Goal: Task Accomplishment & Management: Manage account settings

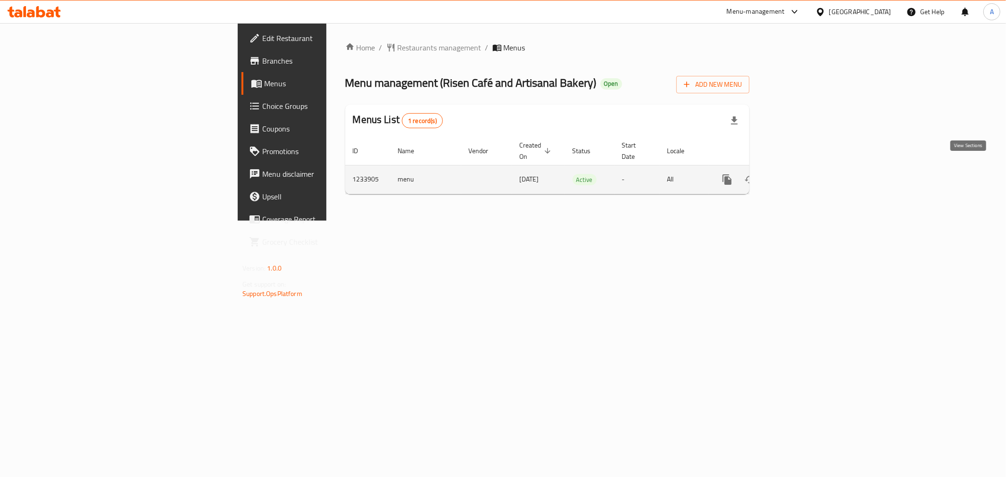
click at [801, 174] on icon "enhanced table" at bounding box center [794, 179] width 11 height 11
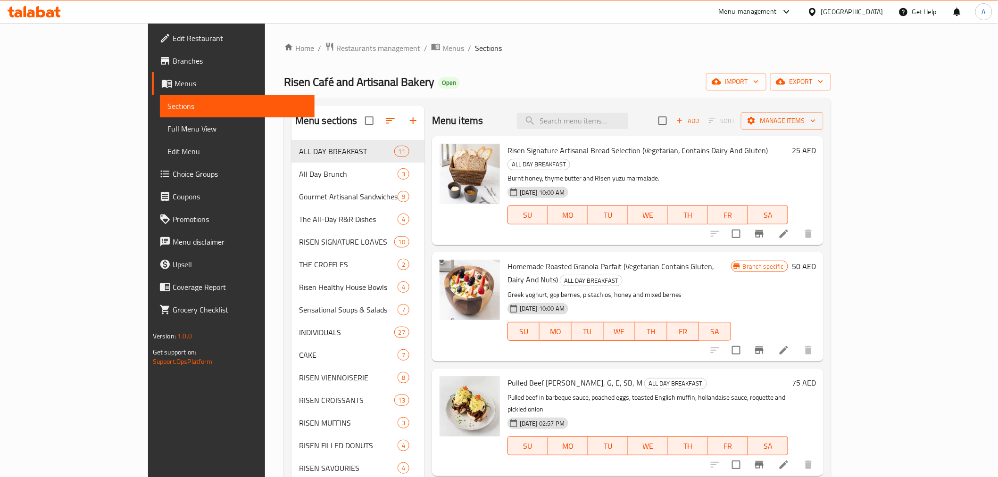
click at [265, 194] on div "Home / Restaurants management / Menus / Sections Risen Café and Artisanal Baker…" at bounding box center [557, 470] width 585 height 894
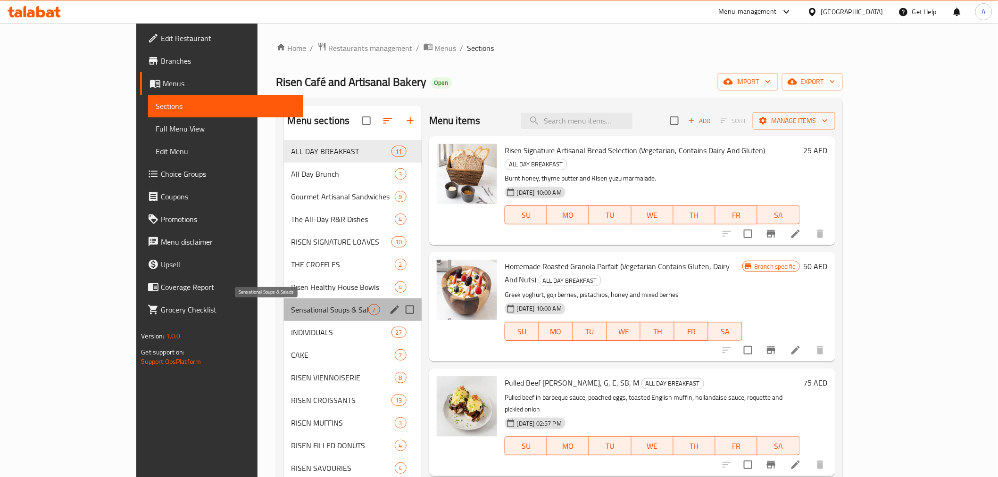
click at [291, 313] on span "Sensational Soups & Salads" at bounding box center [329, 309] width 77 height 11
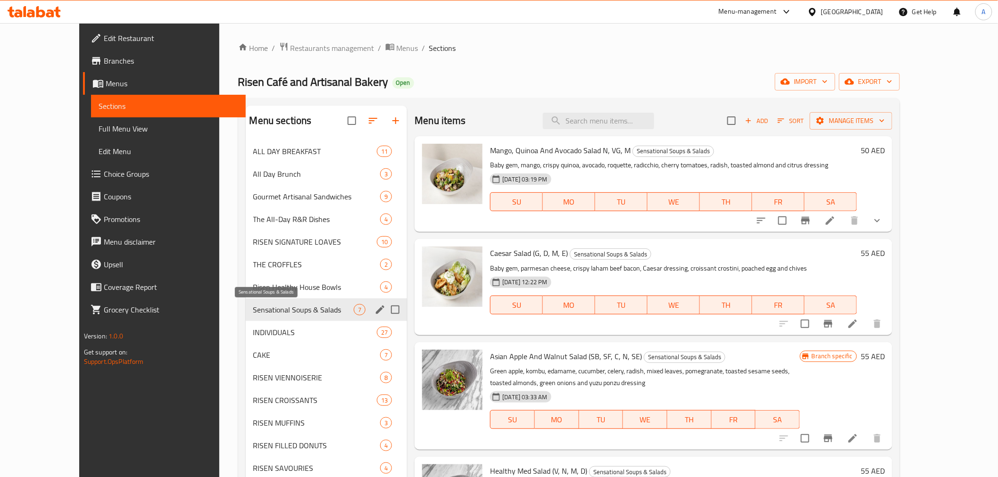
click at [271, 313] on span "Sensational Soups & Salads" at bounding box center [303, 309] width 101 height 11
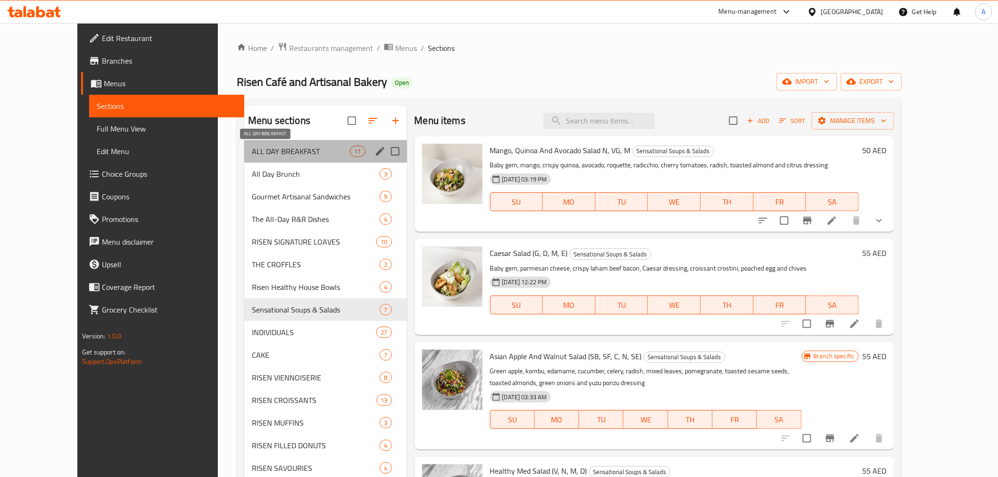
click at [264, 152] on span "ALL DAY BREAKFAST" at bounding box center [301, 151] width 98 height 11
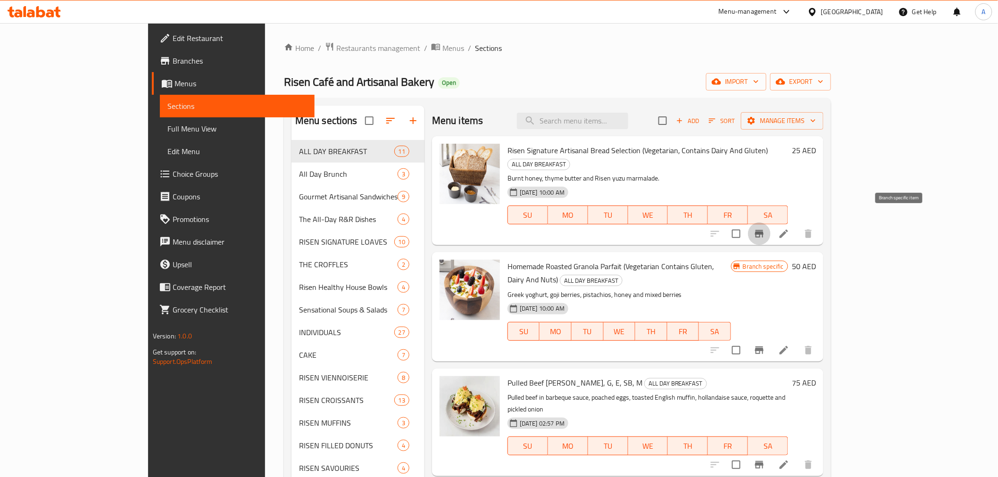
click at [765, 228] on icon "Branch-specific-item" at bounding box center [758, 233] width 11 height 11
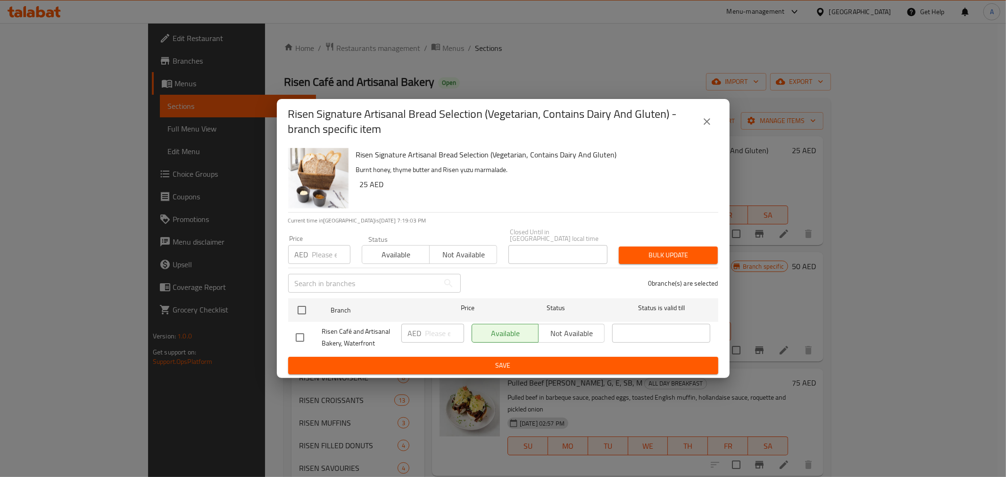
click at [705, 121] on icon "close" at bounding box center [706, 121] width 11 height 11
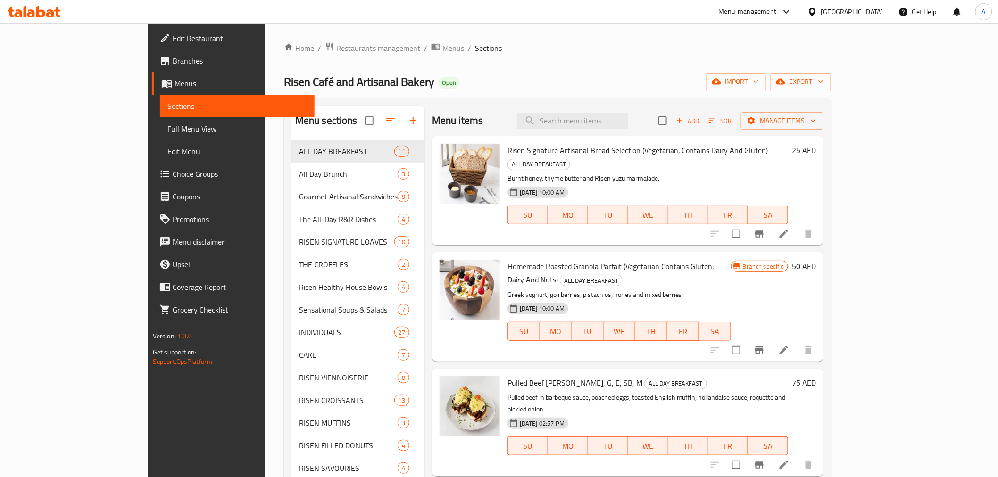
click at [510, 49] on ol "Home / Restaurants management / Menus / Sections" at bounding box center [557, 48] width 547 height 12
drag, startPoint x: 587, startPoint y: 43, endPoint x: 564, endPoint y: 10, distance: 40.2
click at [587, 43] on ol "Home / Restaurants management / Menus / Sections" at bounding box center [557, 48] width 547 height 12
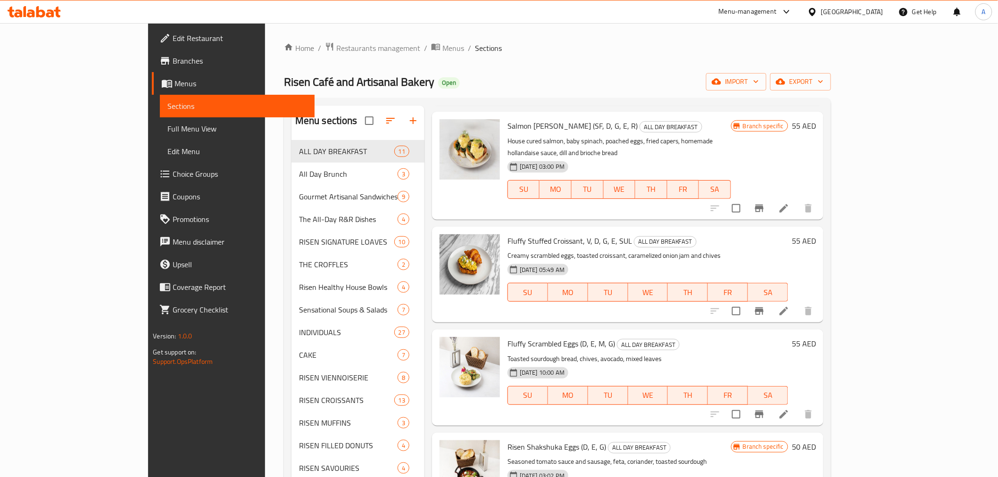
click at [743, 250] on p "Creamy scrambled eggs, toasted croissant, caramelized onion jam and chives" at bounding box center [647, 256] width 281 height 12
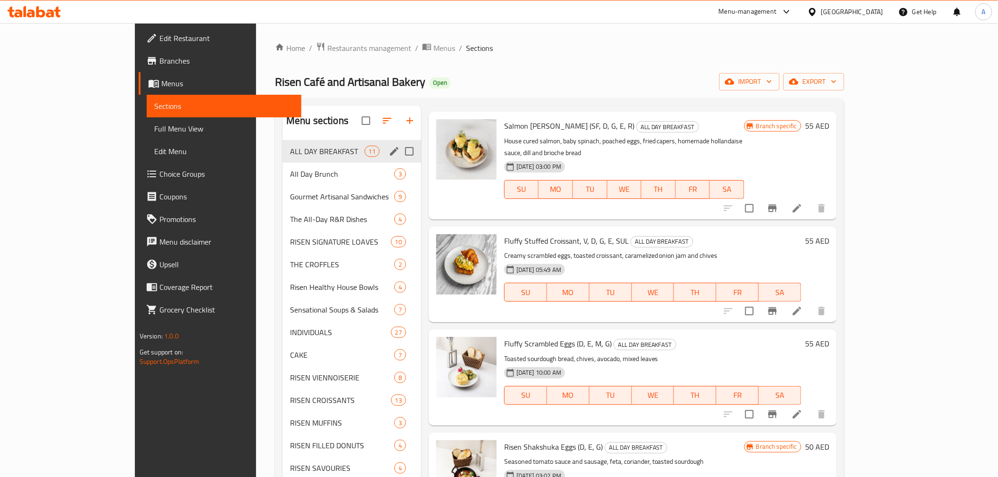
click at [290, 149] on span "ALL DAY BREAKFAST" at bounding box center [327, 151] width 74 height 11
click at [290, 151] on span "ALL DAY BREAKFAST" at bounding box center [327, 151] width 74 height 11
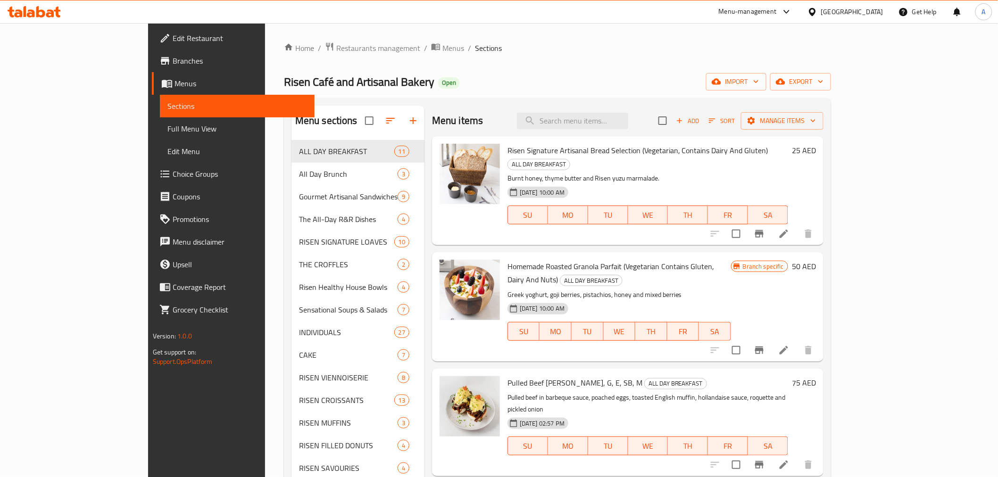
click at [669, 173] on p "Burnt honey, thyme butter and Risen yuzu marmalade." at bounding box center [647, 179] width 281 height 12
click at [569, 152] on span "Risen Signature Artisanal Bread Selection (Vegetarian, Contains Dairy And Glute…" at bounding box center [637, 150] width 261 height 14
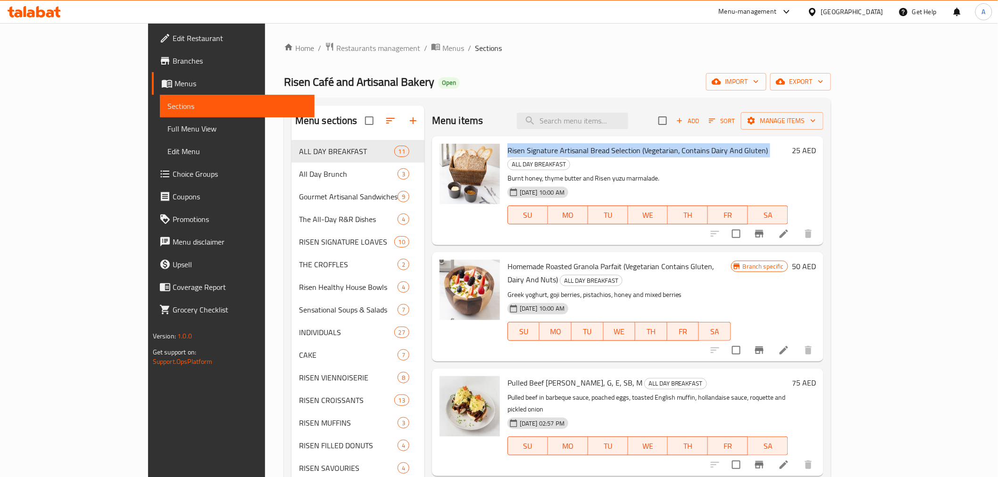
click at [569, 152] on span "Risen Signature Artisanal Bread Selection (Vegetarian, Contains Dairy And Glute…" at bounding box center [637, 150] width 261 height 14
copy h6 "Risen Signature Artisanal Bread Selection (Vegetarian, Contains Dairy And Glute…"
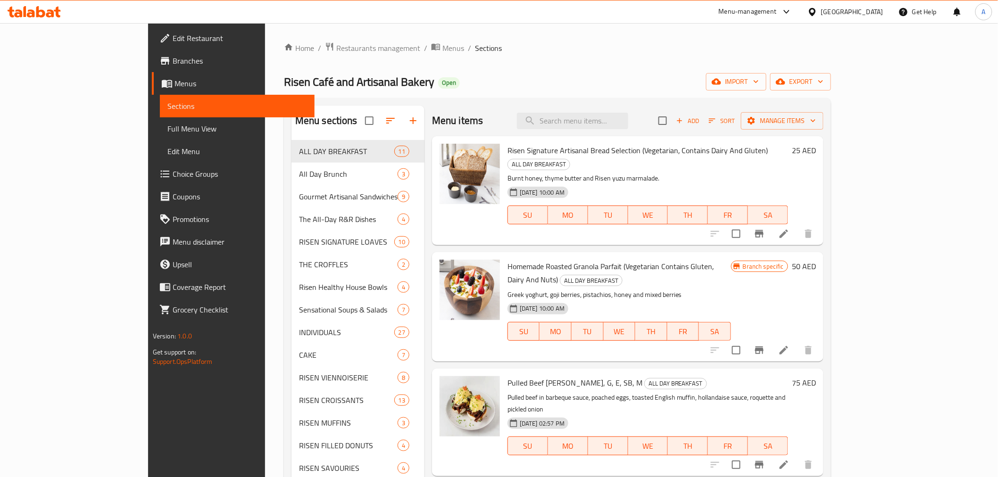
click at [569, 183] on div "17-05-2024 10:00 AM" at bounding box center [540, 192] width 72 height 19
click at [605, 183] on div "17-05-2024 10:00 AM SU MO TU WE TH FR SA" at bounding box center [648, 208] width 288 height 51
click at [514, 149] on span "Risen Signature Artisanal Bread Selection (Vegetarian, Contains Dairy And Glute…" at bounding box center [637, 150] width 261 height 14
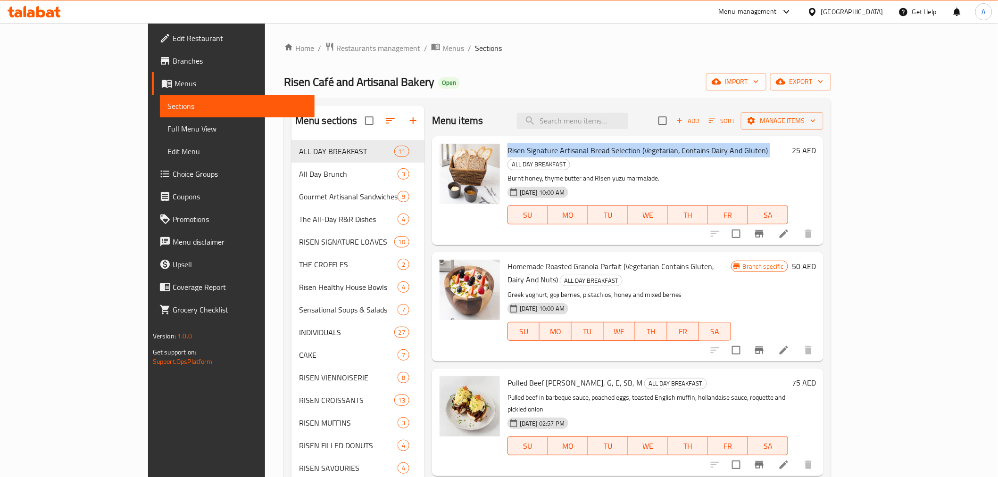
click at [514, 149] on span "Risen Signature Artisanal Bread Selection (Vegetarian, Contains Dairy And Glute…" at bounding box center [637, 150] width 261 height 14
copy h6 "Risen Signature Artisanal Bread Selection (Vegetarian, Contains Dairy And Glute…"
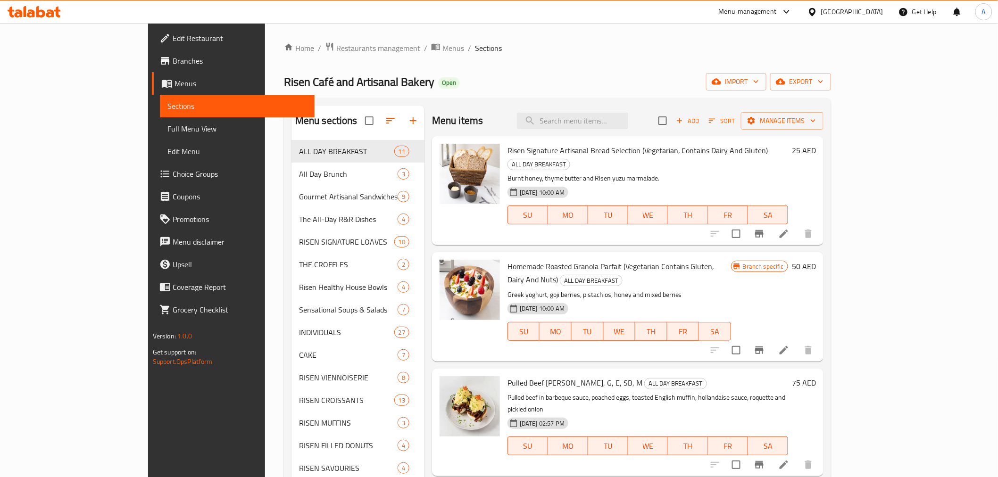
click at [578, 173] on p "Burnt honey, thyme butter and Risen yuzu marmalade." at bounding box center [647, 179] width 281 height 12
copy div "Burnt honey, thyme butter and Risen yuzu marmalade."
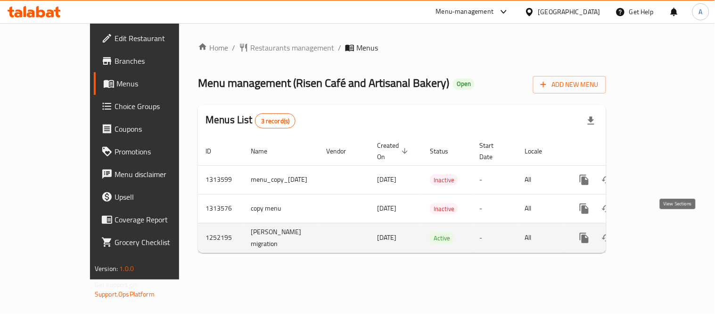
click at [658, 232] on icon "enhanced table" at bounding box center [652, 237] width 11 height 11
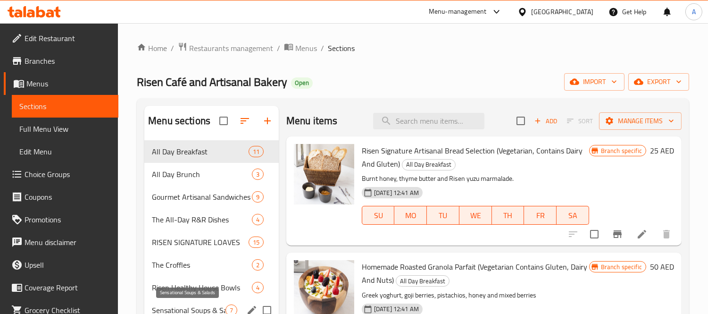
click at [172, 305] on span "Sensational Soups & Salads" at bounding box center [189, 309] width 74 height 11
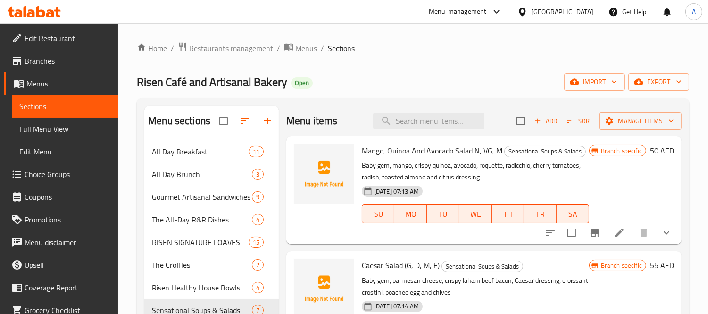
click at [461, 182] on p "Baby gem, mango, crispy quinoa, avocado, roquette, radicchio, cherry tomatoes, …" at bounding box center [475, 171] width 227 height 24
click at [590, 232] on icon "Branch-specific-item" at bounding box center [594, 233] width 8 height 8
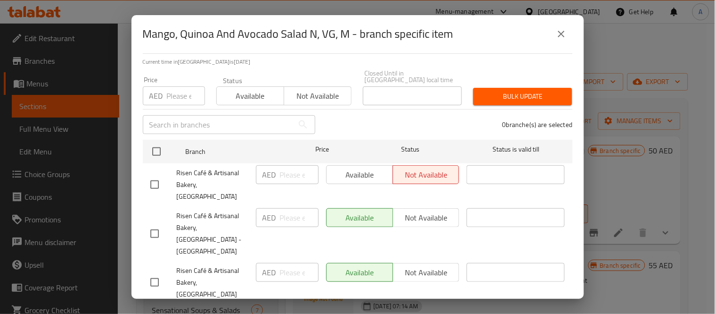
scroll to position [105, 0]
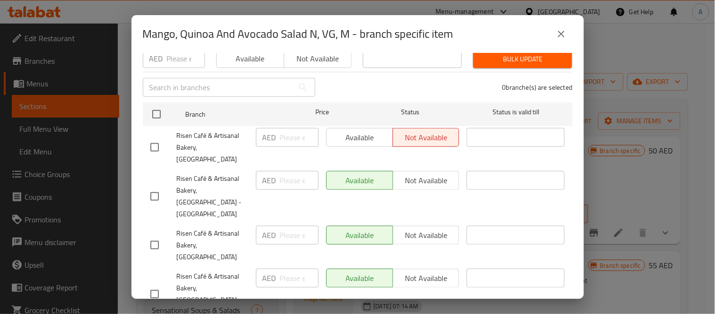
click at [563, 29] on icon "close" at bounding box center [561, 33] width 11 height 11
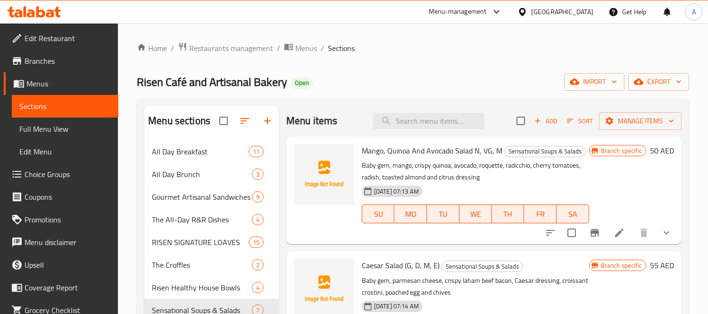
click at [463, 116] on input "search" at bounding box center [428, 121] width 111 height 17
paste input "All Day Breakfast"
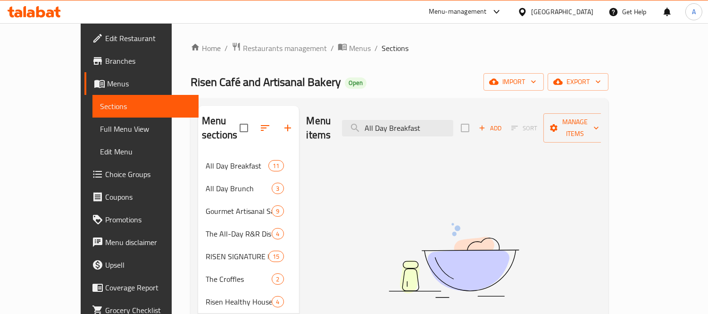
type input "All Day Breakfast"
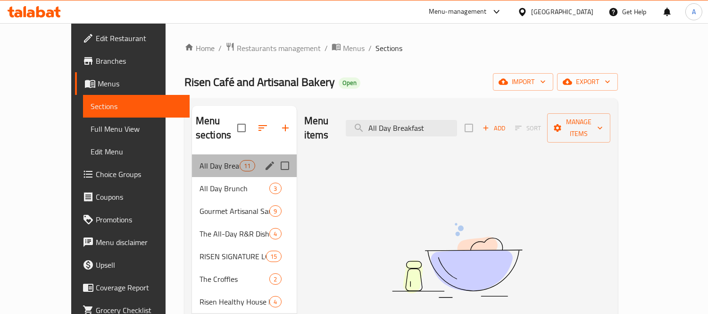
click at [204, 157] on div "All Day Breakfast 11" at bounding box center [244, 165] width 105 height 23
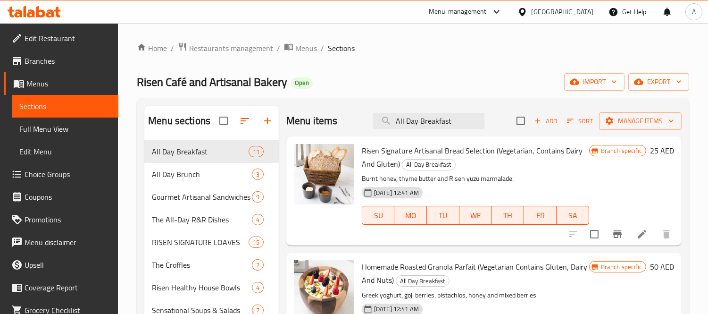
click at [611, 239] on icon "Branch-specific-item" at bounding box center [616, 233] width 11 height 11
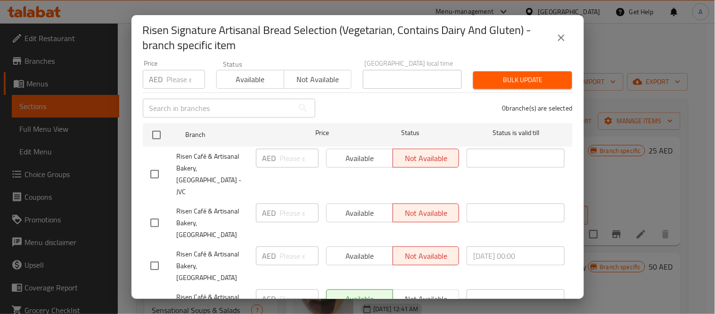
scroll to position [112, 0]
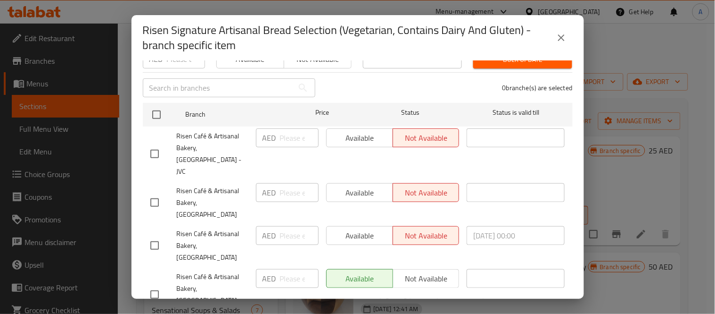
click at [560, 35] on icon "close" at bounding box center [561, 37] width 11 height 11
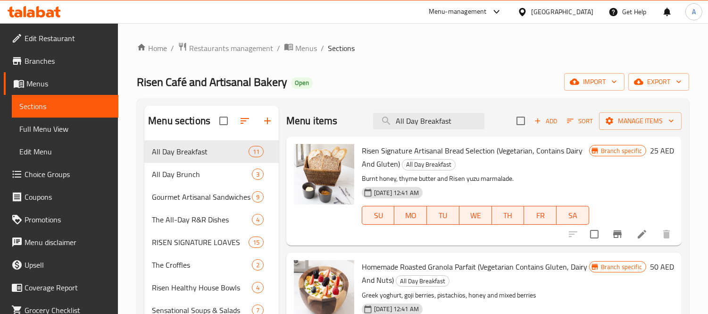
click at [461, 126] on input "All Day Breakfast" at bounding box center [428, 121] width 111 height 17
click at [611, 239] on icon "Branch-specific-item" at bounding box center [616, 233] width 11 height 11
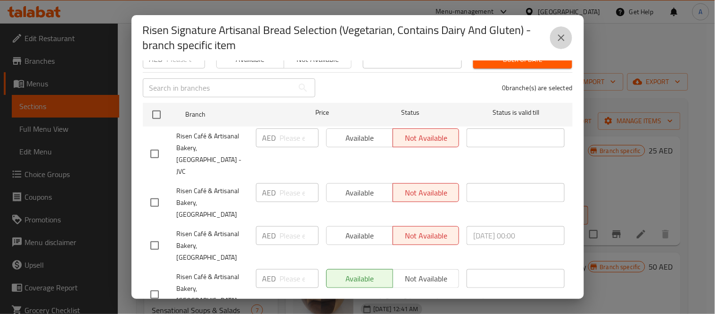
click at [558, 38] on icon "close" at bounding box center [561, 37] width 11 height 11
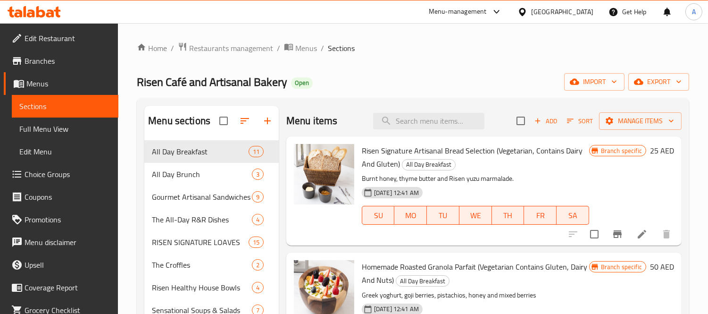
click at [573, 44] on ol "Home / Restaurants management / Menus / Sections" at bounding box center [413, 48] width 552 height 12
click at [475, 78] on div "Risen Café and Artisanal Bakery Open import export" at bounding box center [413, 81] width 552 height 17
click at [44, 62] on span "Branches" at bounding box center [68, 60] width 86 height 11
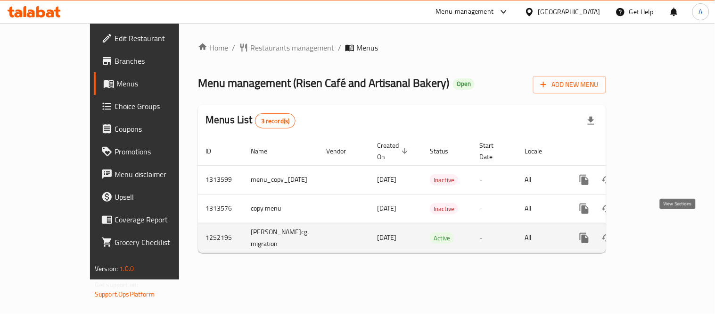
click at [658, 232] on icon "enhanced table" at bounding box center [652, 237] width 11 height 11
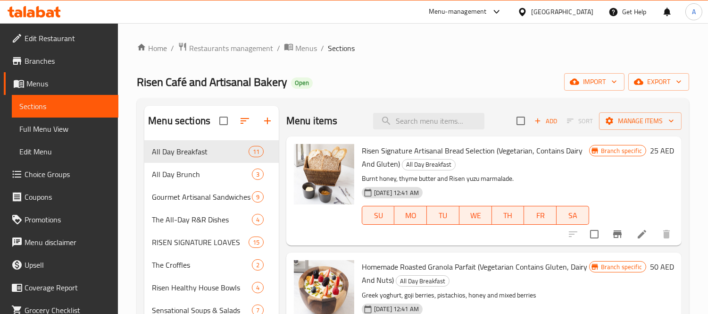
click at [388, 53] on ol "Home / Restaurants management / Menus / Sections" at bounding box center [413, 48] width 552 height 12
click at [398, 50] on ol "Home / Restaurants management / Menus / Sections" at bounding box center [413, 48] width 552 height 12
click at [553, 178] on p "Burnt honey, thyme butter and Risen yuzu marmalade." at bounding box center [475, 179] width 227 height 12
click at [557, 182] on p "Burnt honey, thyme butter and Risen yuzu marmalade." at bounding box center [475, 179] width 227 height 12
click at [536, 170] on h6 "Risen Signature Artisanal Bread Selection (Vegetarian, Contains Dairy And Glute…" at bounding box center [475, 157] width 227 height 26
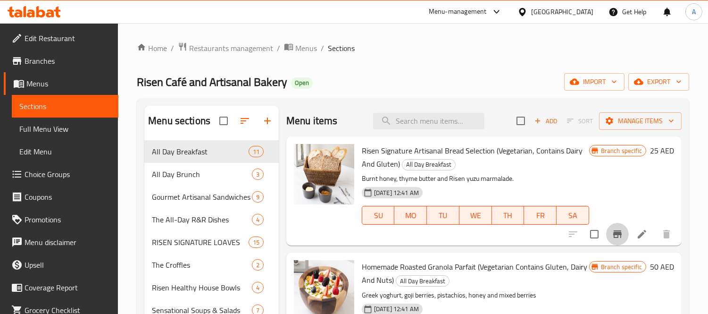
click at [611, 236] on icon "Branch-specific-item" at bounding box center [616, 233] width 11 height 11
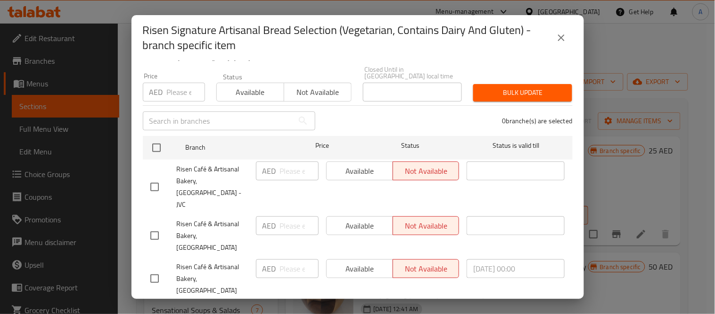
scroll to position [112, 0]
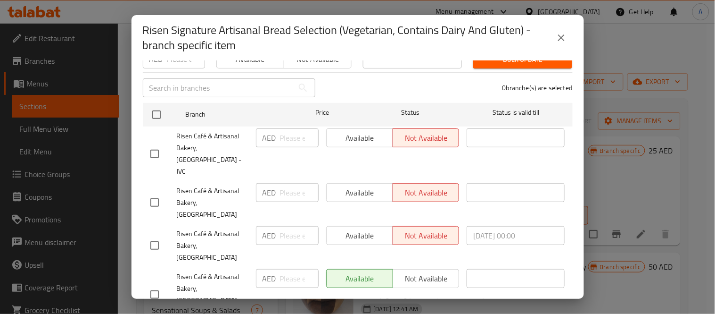
click at [365, 92] on div "0 branche(s) are selected" at bounding box center [449, 88] width 257 height 34
click at [387, 82] on div "0 branche(s) are selected" at bounding box center [449, 88] width 257 height 34
click at [565, 38] on icon "close" at bounding box center [561, 37] width 11 height 11
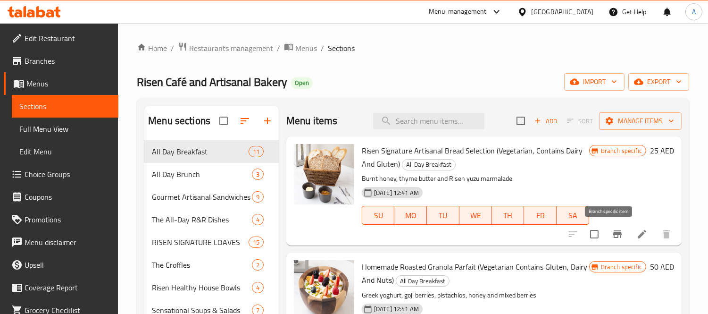
click at [613, 232] on icon "Branch-specific-item" at bounding box center [617, 234] width 8 height 8
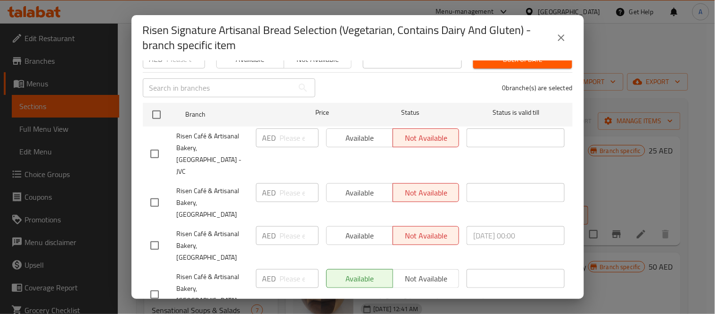
click at [562, 35] on icon "close" at bounding box center [561, 37] width 11 height 11
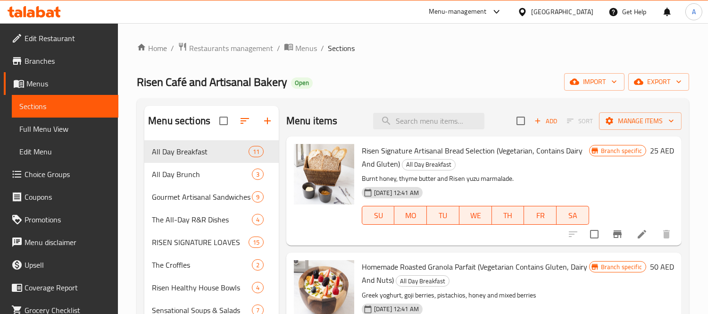
click at [570, 194] on div "25-09-2025 12:41 AM SU MO TU WE TH FR SA" at bounding box center [475, 208] width 235 height 51
drag, startPoint x: 451, startPoint y: 63, endPoint x: 463, endPoint y: 23, distance: 42.4
drag, startPoint x: 52, startPoint y: 130, endPoint x: 357, endPoint y: 17, distance: 325.3
click at [52, 130] on span "Full Menu View" at bounding box center [64, 128] width 91 height 11
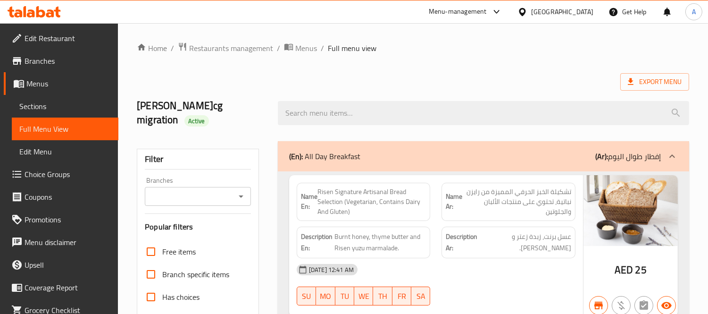
click at [239, 198] on icon "Open" at bounding box center [240, 195] width 11 height 11
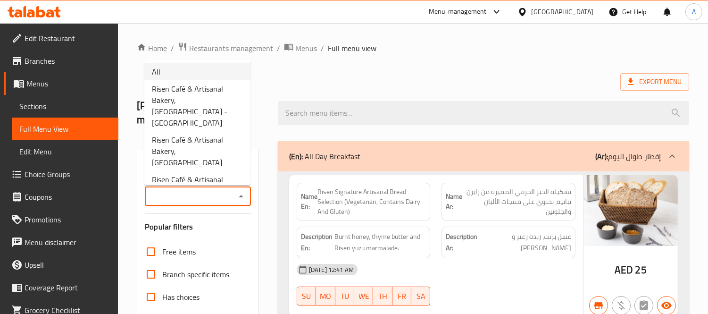
click at [182, 72] on li "All" at bounding box center [197, 71] width 106 height 17
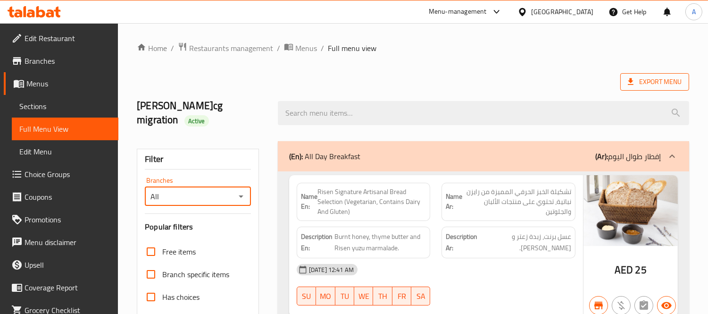
type input "All"
click at [632, 83] on icon at bounding box center [630, 81] width 9 height 9
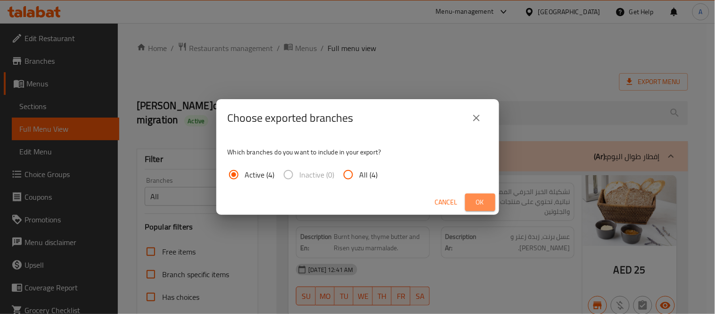
click at [479, 200] on span "Ok" at bounding box center [480, 202] width 15 height 12
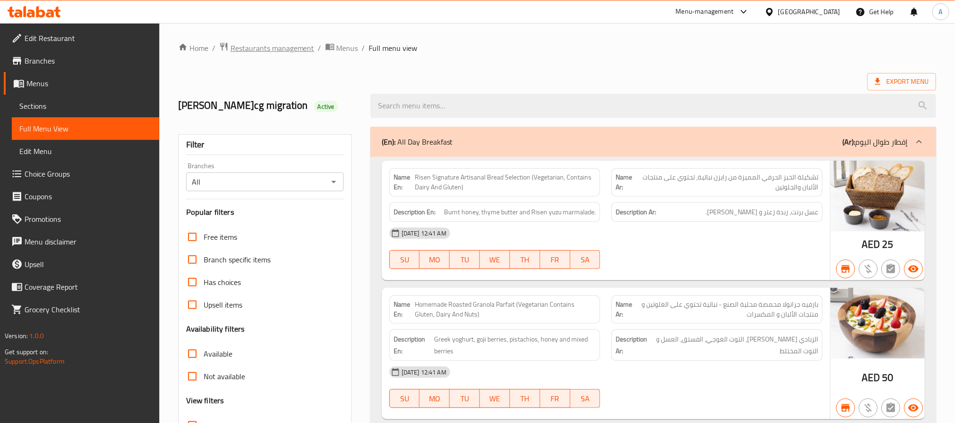
click at [251, 46] on span "Restaurants management" at bounding box center [273, 47] width 84 height 11
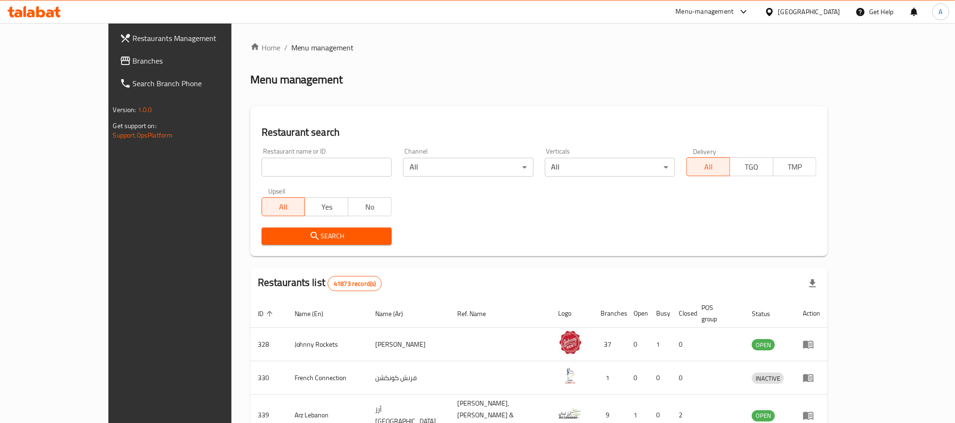
click at [494, 223] on div "Search" at bounding box center [539, 236] width 567 height 29
click at [715, 7] on div "United Arab Emirates" at bounding box center [809, 12] width 62 height 10
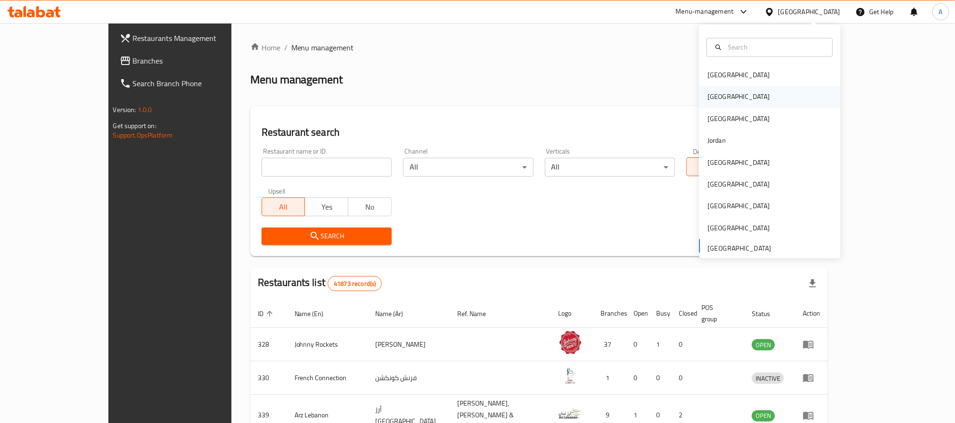
click at [708, 101] on div "[GEOGRAPHIC_DATA]" at bounding box center [739, 97] width 62 height 10
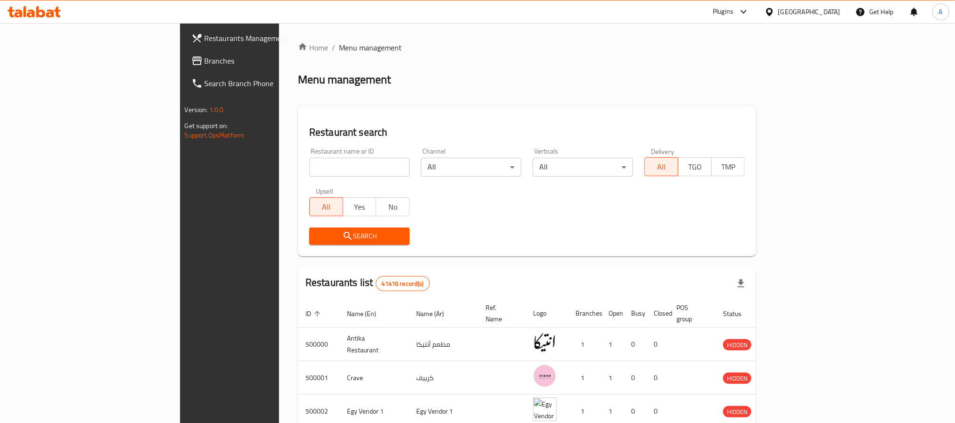
click at [298, 165] on div "Home / Menu management Menu management Restaurant search Restaurant name or ID …" at bounding box center [527, 353] width 458 height 622
click at [309, 173] on input "search" at bounding box center [359, 167] width 100 height 19
paste input "629091"
click at [309, 170] on input "629091" at bounding box center [359, 167] width 100 height 19
type input "629091"
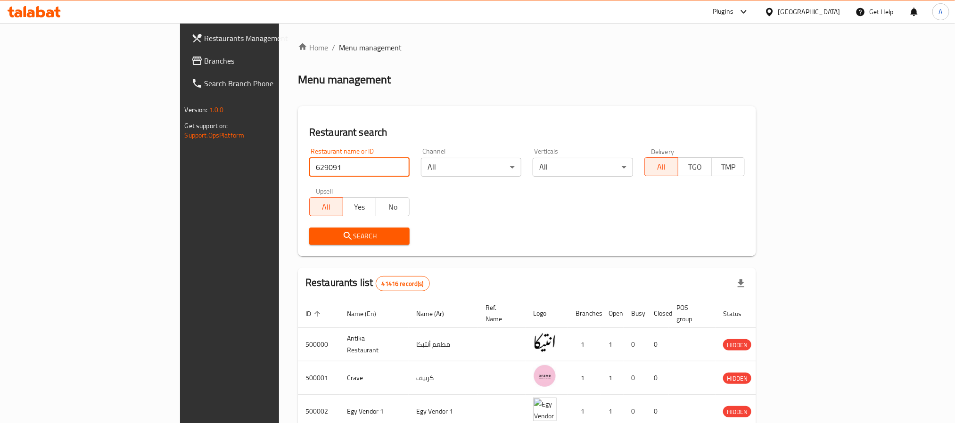
click button "Search" at bounding box center [359, 236] width 100 height 17
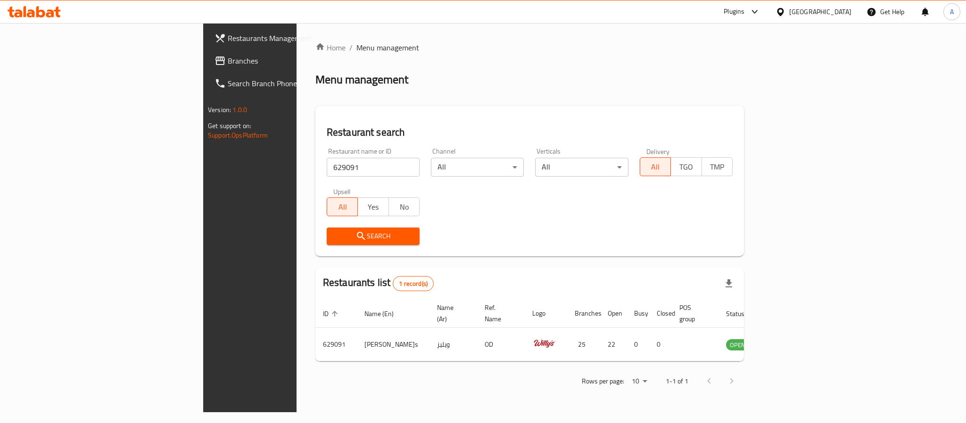
click at [469, 228] on div "Search" at bounding box center [529, 236] width 417 height 29
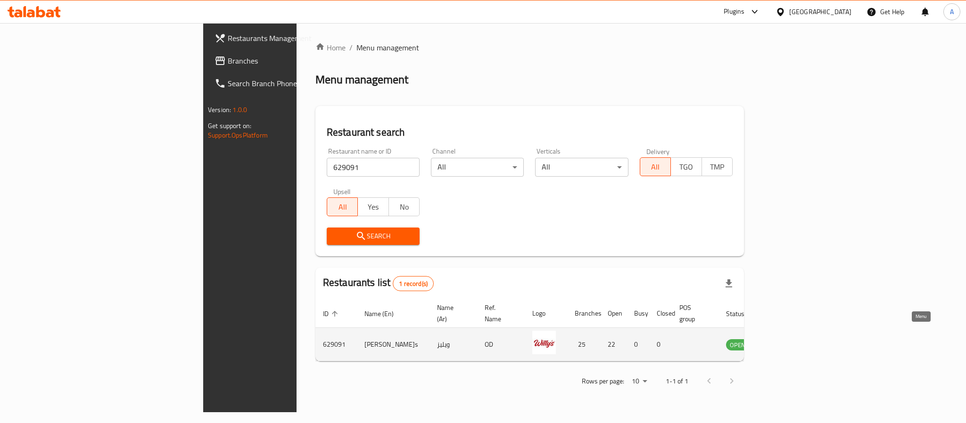
click at [715, 313] on icon "enhanced table" at bounding box center [781, 345] width 10 height 8
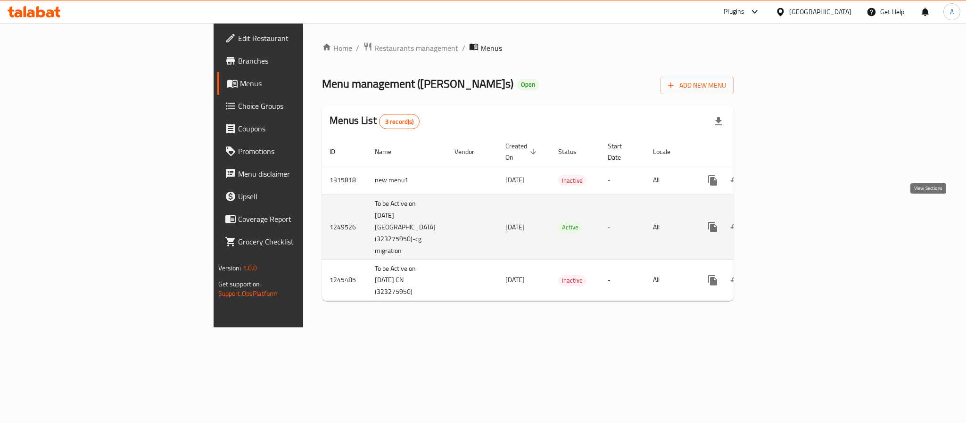
click at [715, 216] on link "enhanced table" at bounding box center [780, 227] width 23 height 23
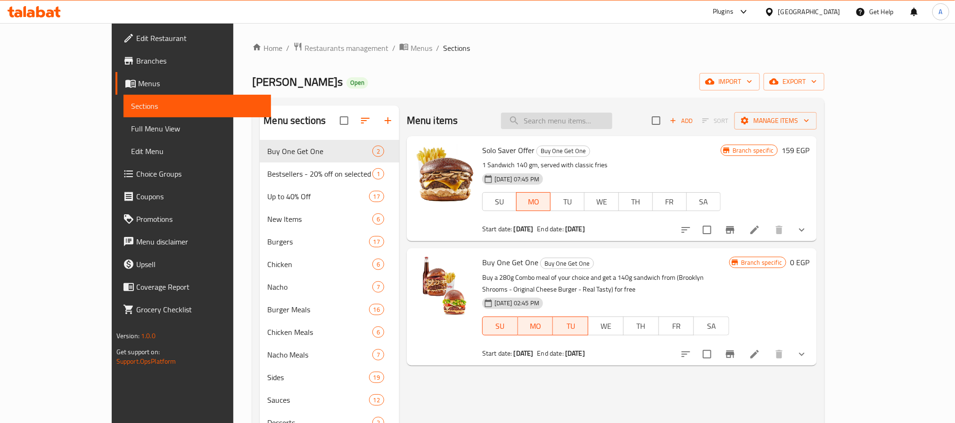
click at [576, 123] on input "search" at bounding box center [556, 121] width 111 height 17
paste input "Max 200g"
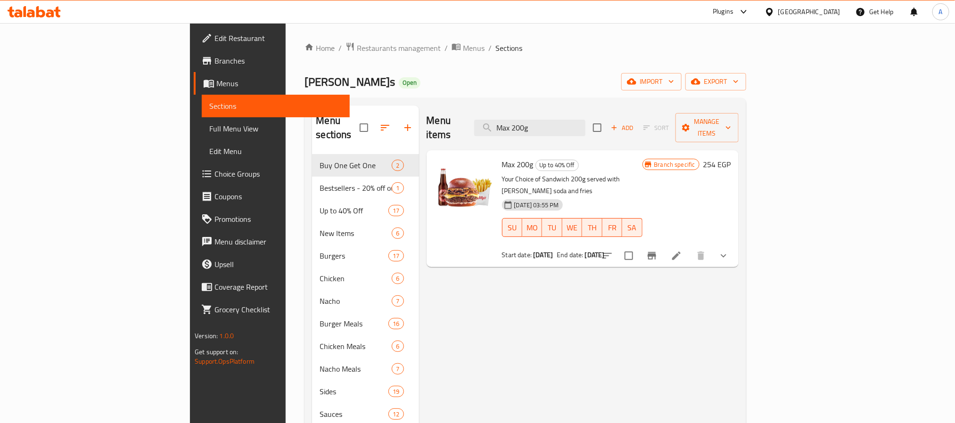
type input "Max 200g"
click at [580, 173] on p "Your Choice of Sandwich 200g served with Willy's soda and fries" at bounding box center [572, 185] width 140 height 24
click at [656, 252] on icon "Branch-specific-item" at bounding box center [652, 256] width 8 height 8
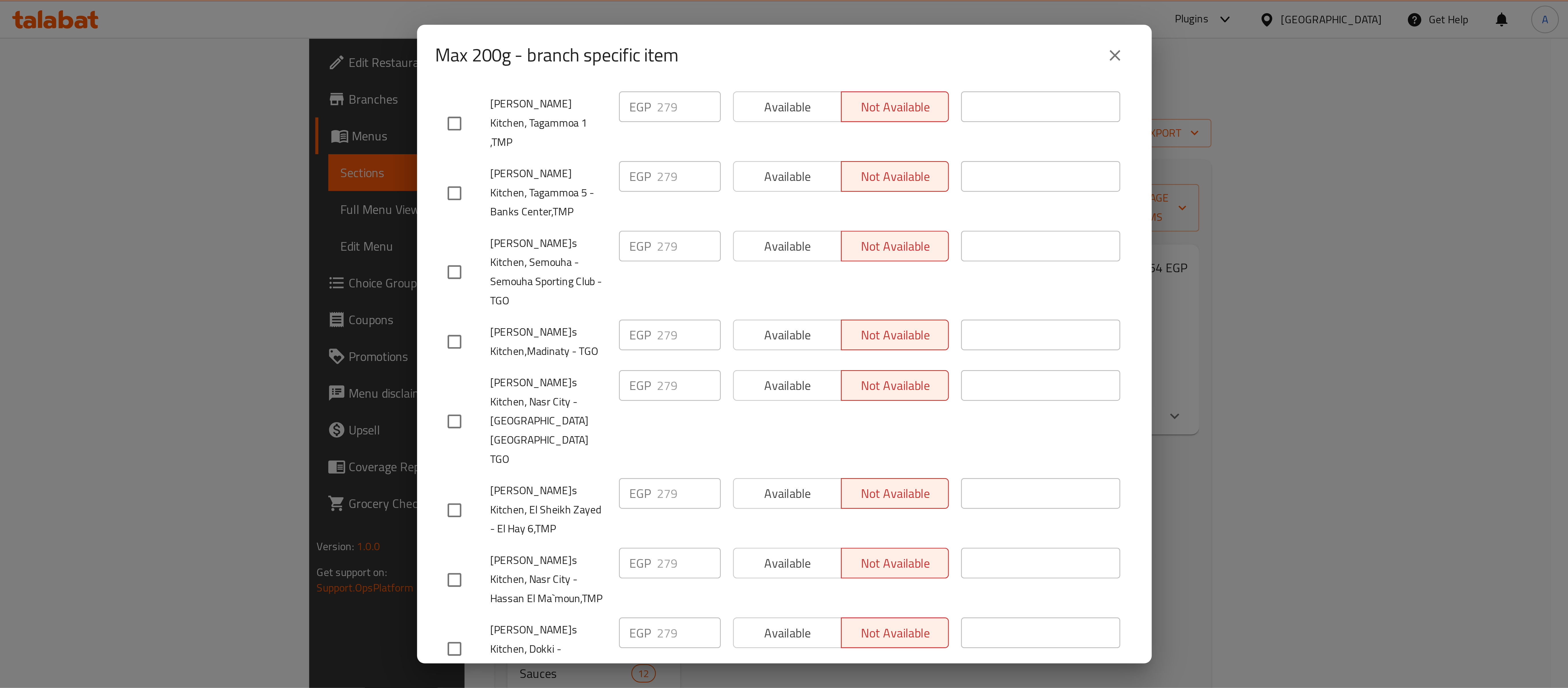
scroll to position [53, 0]
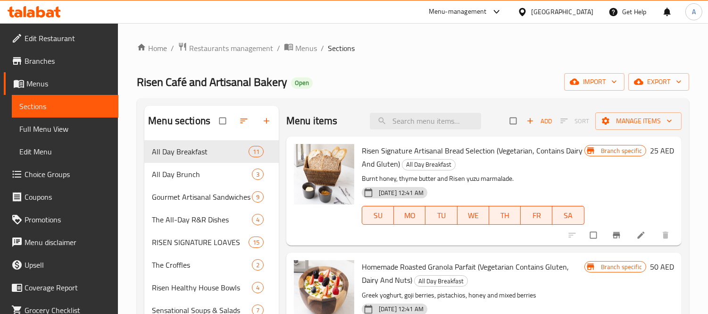
click at [501, 176] on p "Burnt honey, thyme butter and Risen yuzu marmalade." at bounding box center [473, 179] width 223 height 12
click at [512, 177] on p "Burnt honey, thyme butter and Risen yuzu marmalade." at bounding box center [473, 179] width 223 height 12
click at [489, 189] on div "25-09-2025 12:41 AM SU MO TU WE TH FR SA" at bounding box center [473, 208] width 230 height 51
click at [539, 184] on div "25-09-2025 12:41 AM SU MO TU WE TH FR SA" at bounding box center [473, 208] width 230 height 51
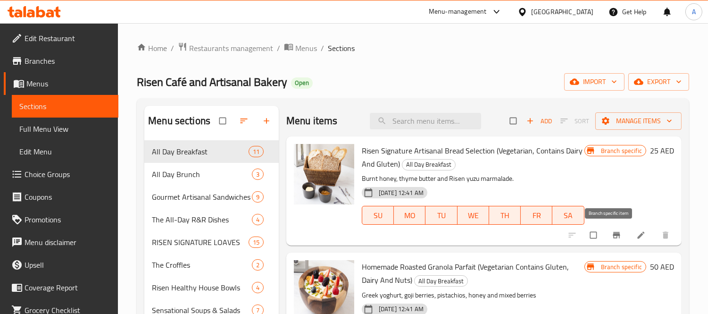
click at [611, 232] on icon "Branch-specific-item" at bounding box center [615, 234] width 9 height 9
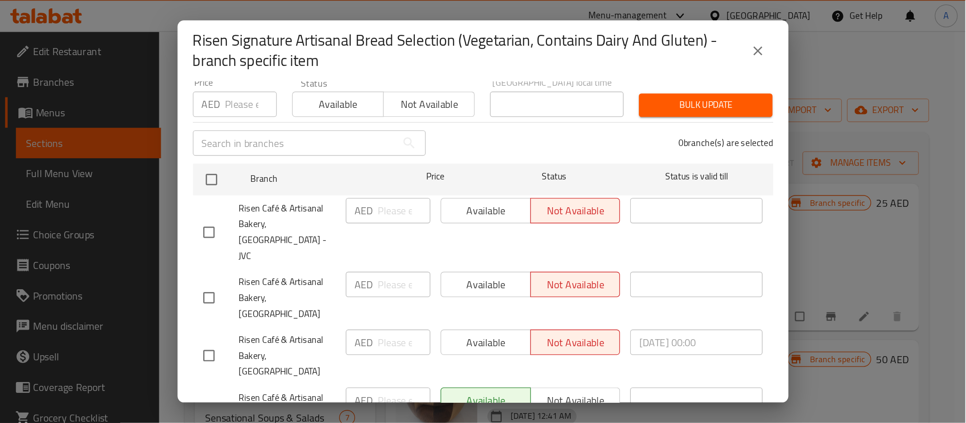
scroll to position [112, 0]
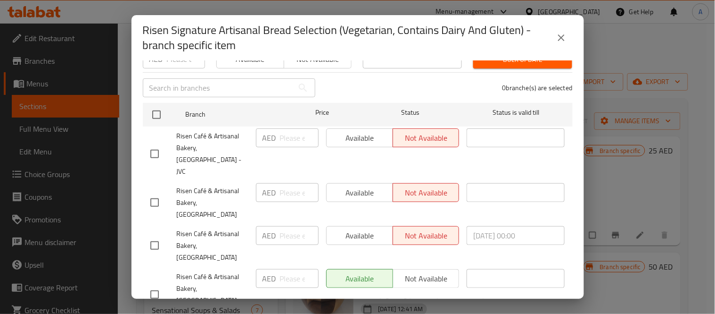
click at [252, 265] on div "AED ​" at bounding box center [287, 294] width 70 height 58
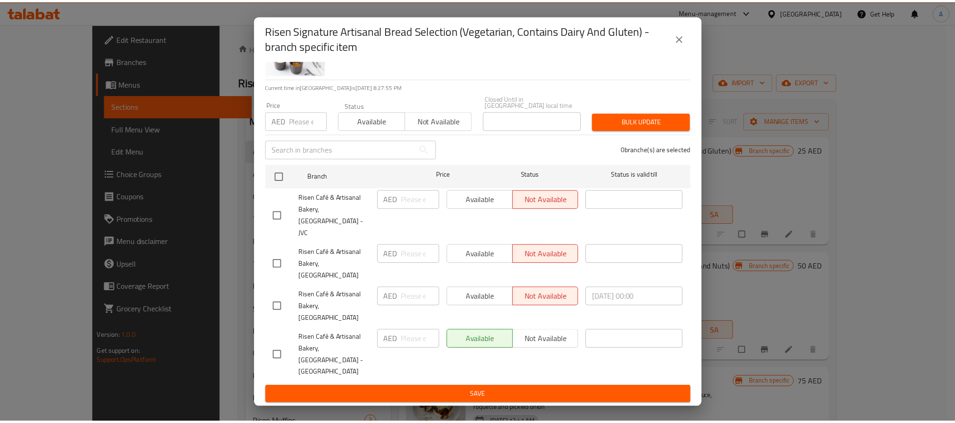
scroll to position [2, 0]
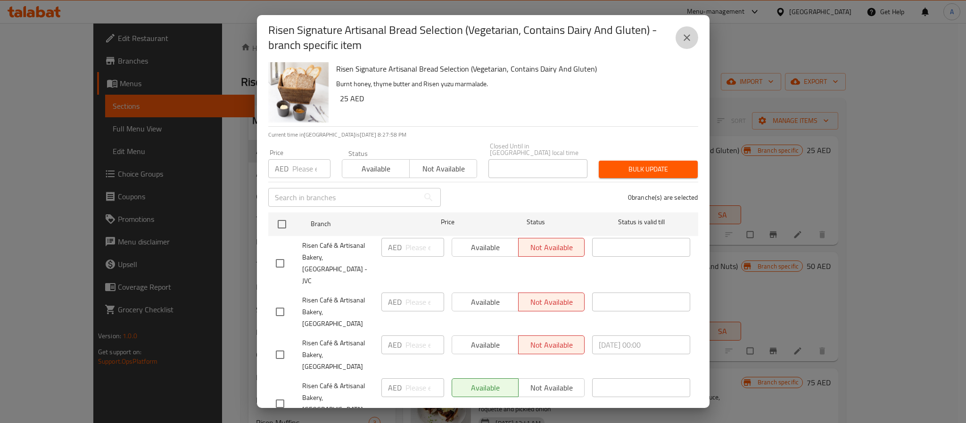
click at [686, 42] on icon "close" at bounding box center [686, 37] width 11 height 11
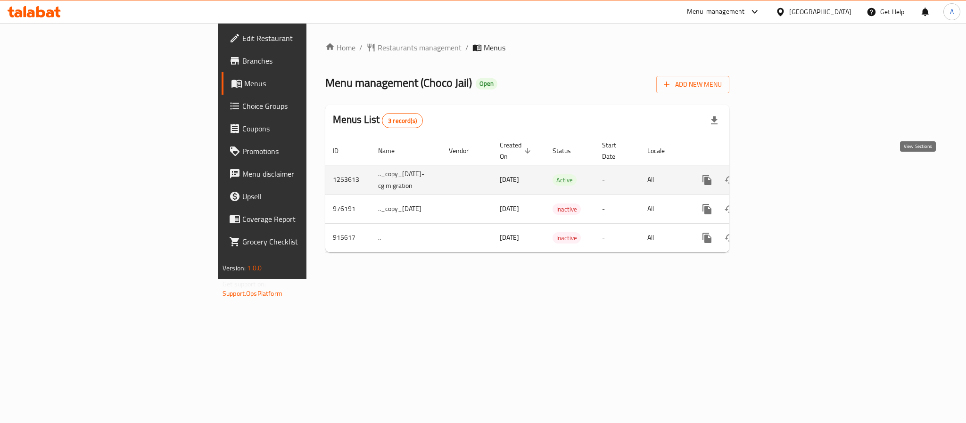
click at [781, 174] on icon "enhanced table" at bounding box center [774, 179] width 11 height 11
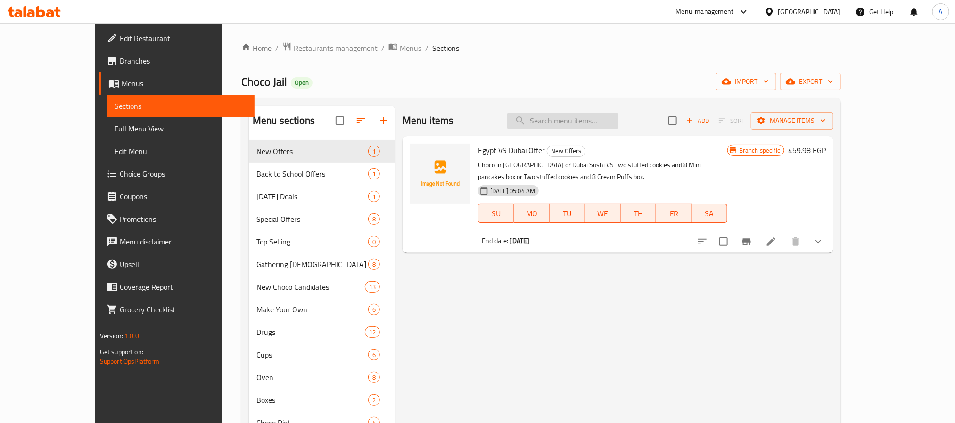
click at [609, 121] on input "search" at bounding box center [562, 121] width 111 height 17
paste input "Lose Your Weight Offer (Diet)"
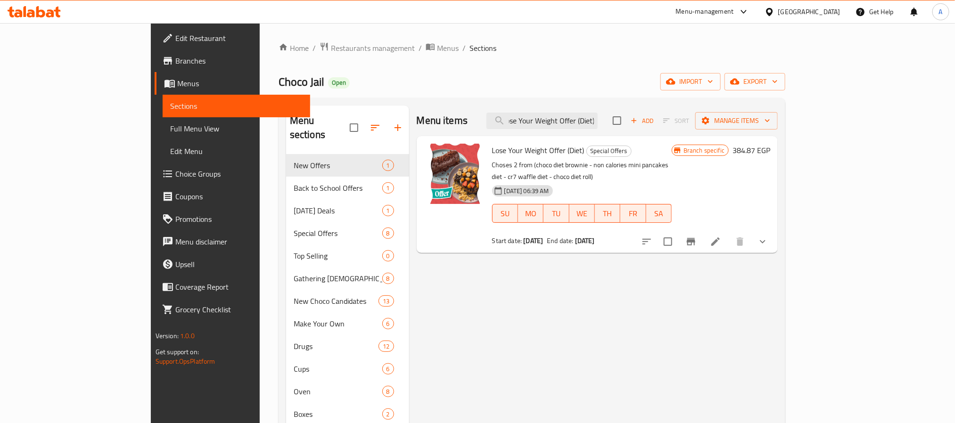
type input "Lose Your Weight Offer (Diet)"
click at [658, 182] on div "31-08-2024 06:39 AM SU MO TU WE TH FR SA" at bounding box center [581, 207] width 187 height 51
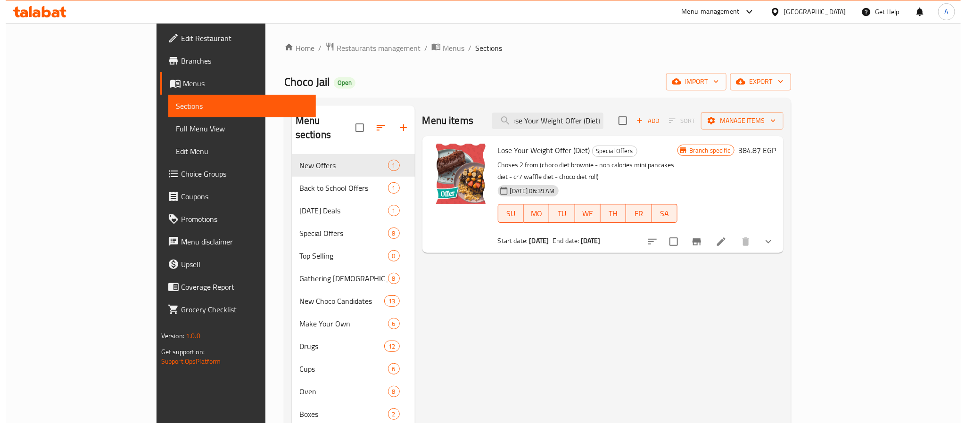
scroll to position [0, 0]
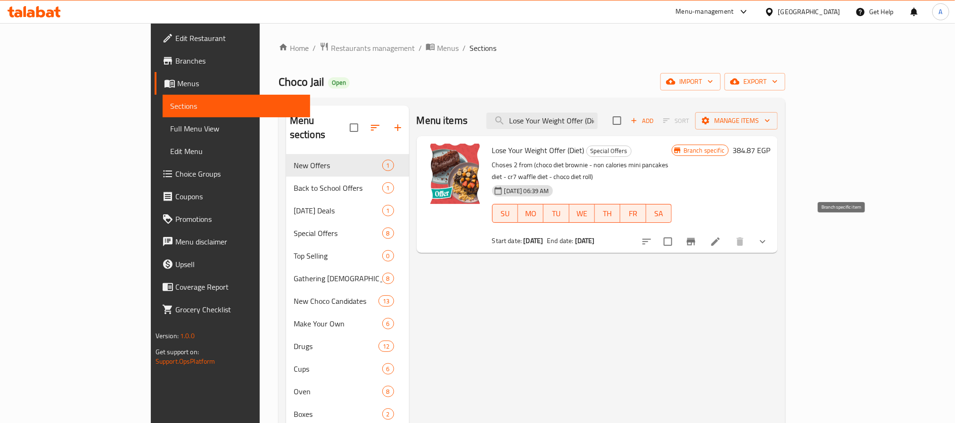
click at [702, 234] on button "Branch-specific-item" at bounding box center [691, 242] width 23 height 23
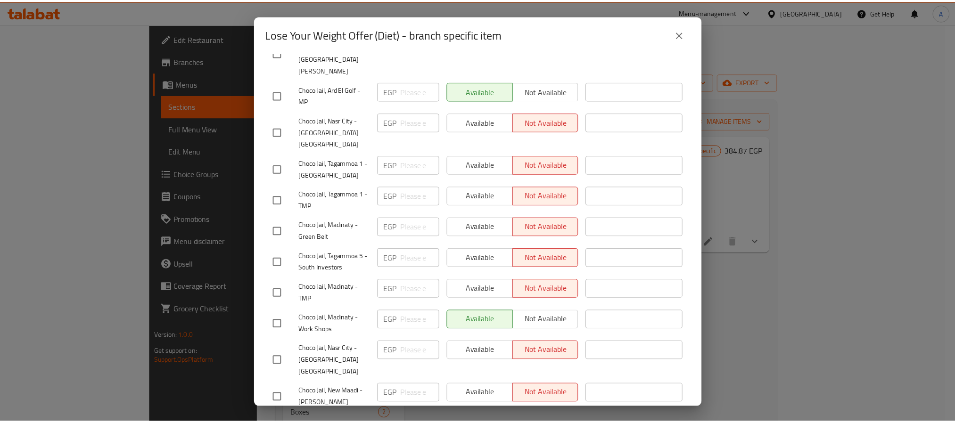
scroll to position [453, 0]
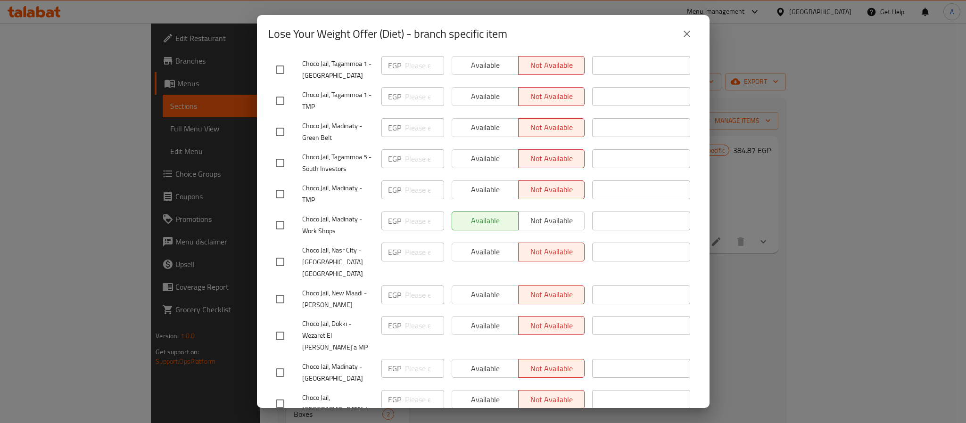
click at [681, 39] on icon "close" at bounding box center [686, 33] width 11 height 11
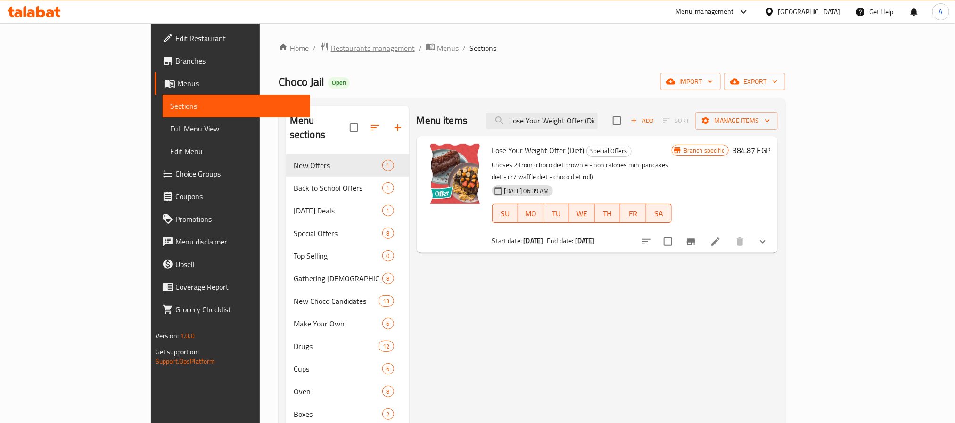
click at [331, 51] on span "Restaurants management" at bounding box center [373, 47] width 84 height 11
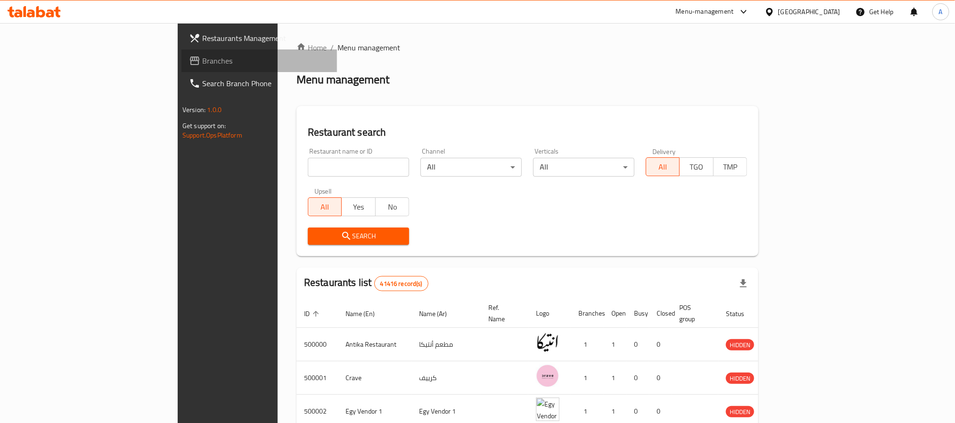
click at [202, 64] on span "Branches" at bounding box center [265, 60] width 127 height 11
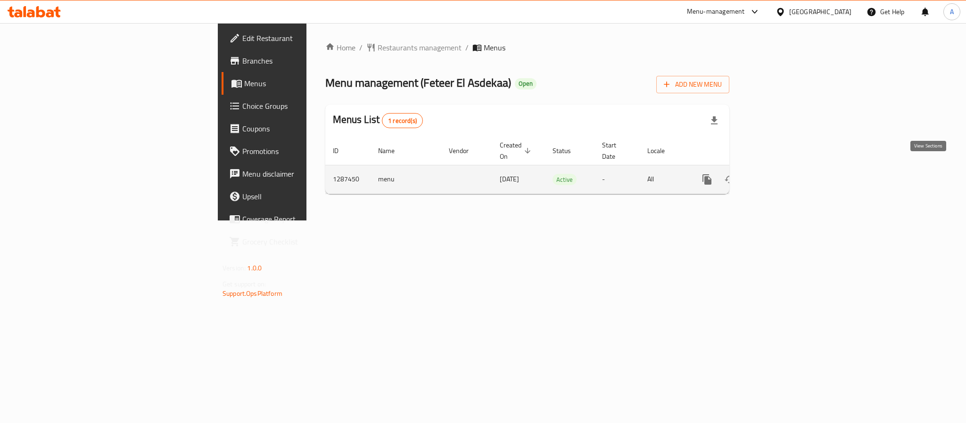
click at [781, 174] on icon "enhanced table" at bounding box center [774, 179] width 11 height 11
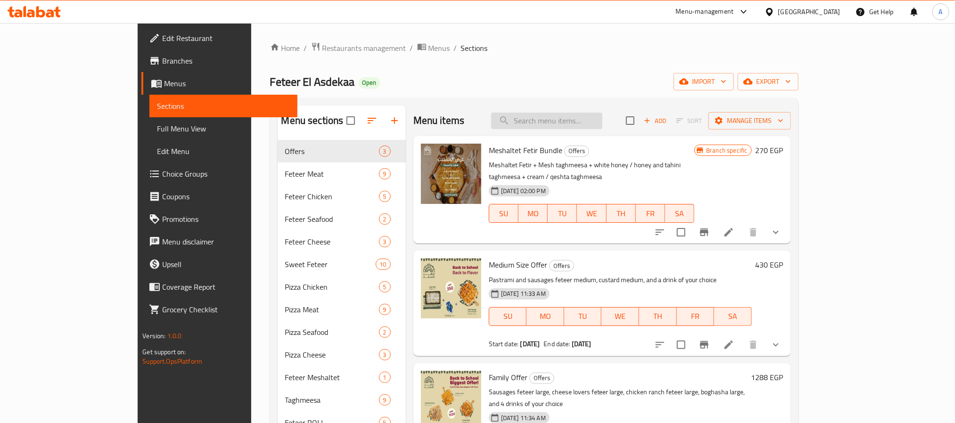
click at [603, 122] on input "search" at bounding box center [546, 121] width 111 height 17
paste input "Meshaltet Fetir Bundle"
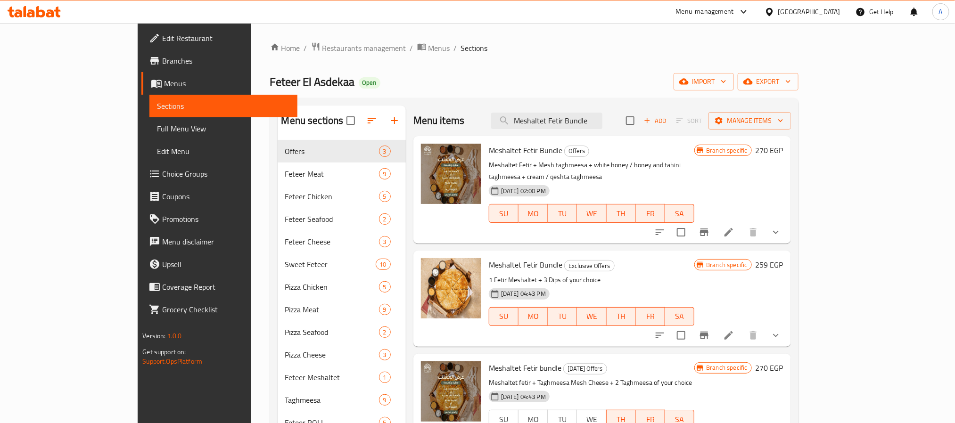
type input "Meshaltet Fetir Bundle"
click at [620, 160] on p "Meshaltet Fetir + Mesh taghmeesa + white honey / honey and tahini taghmeesa + c…" at bounding box center [592, 171] width 206 height 24
click at [695, 165] on p "Meshaltet Fetir + Mesh taghmeesa + white honey / honey and tahini taghmeesa + c…" at bounding box center [592, 171] width 206 height 24
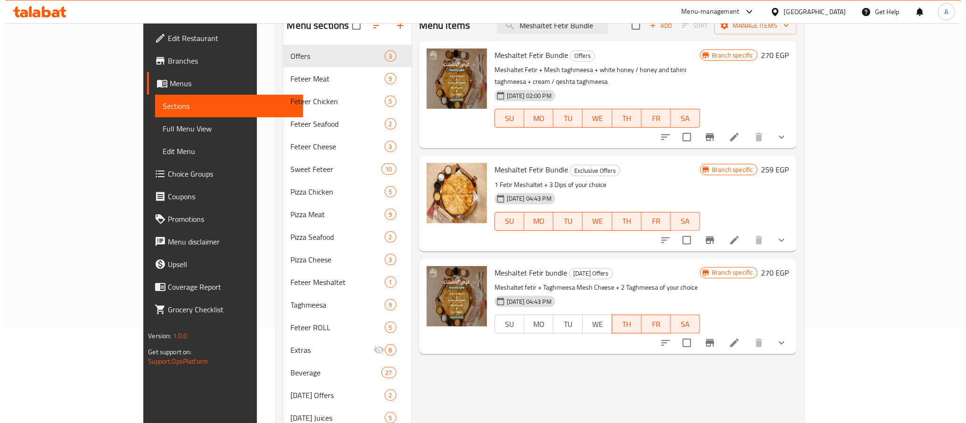
scroll to position [71, 0]
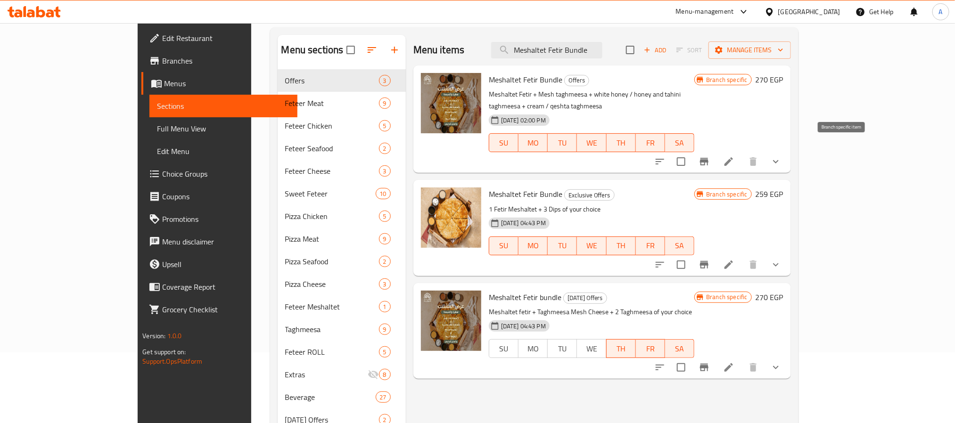
click at [710, 156] on icon "Branch-specific-item" at bounding box center [704, 161] width 11 height 11
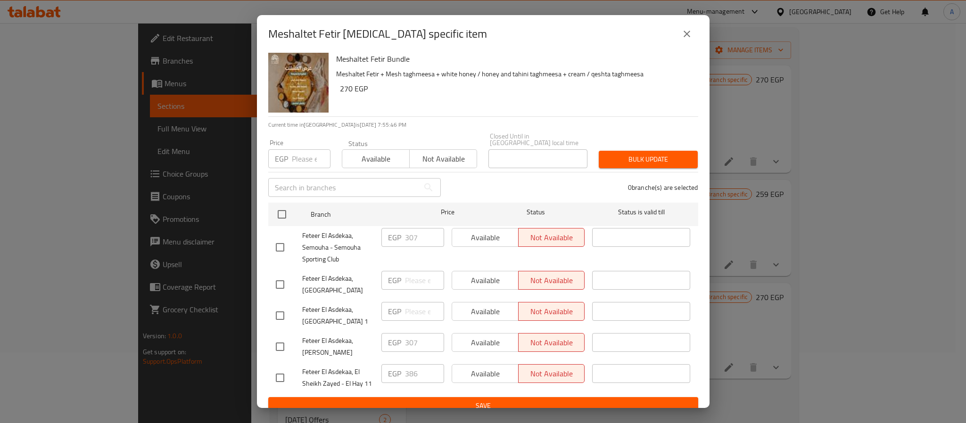
scroll to position [7, 0]
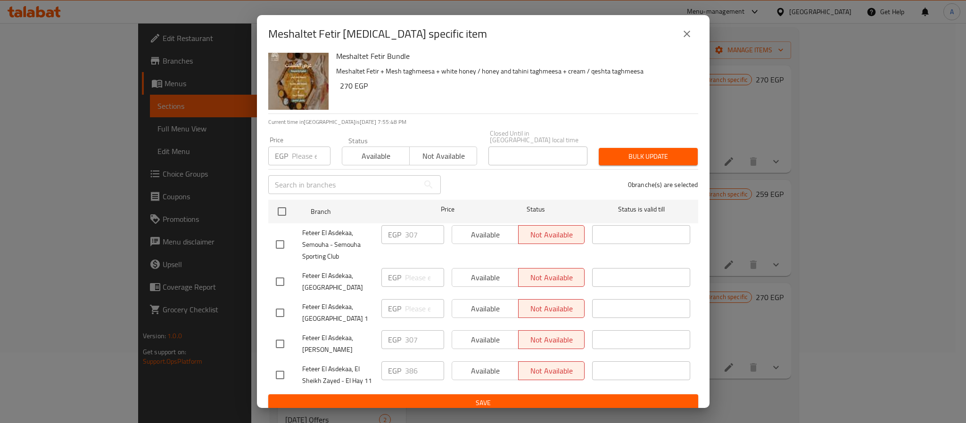
click at [548, 105] on div "Meshaltet Fetir Bundle Meshaltet Fetir + Mesh taghmeesa + white honey / honey a…" at bounding box center [513, 80] width 362 height 68
click at [477, 110] on div "Meshaltet Fetir Bundle Meshaltet Fetir + Mesh taghmeesa + white honey / honey a…" at bounding box center [513, 80] width 362 height 68
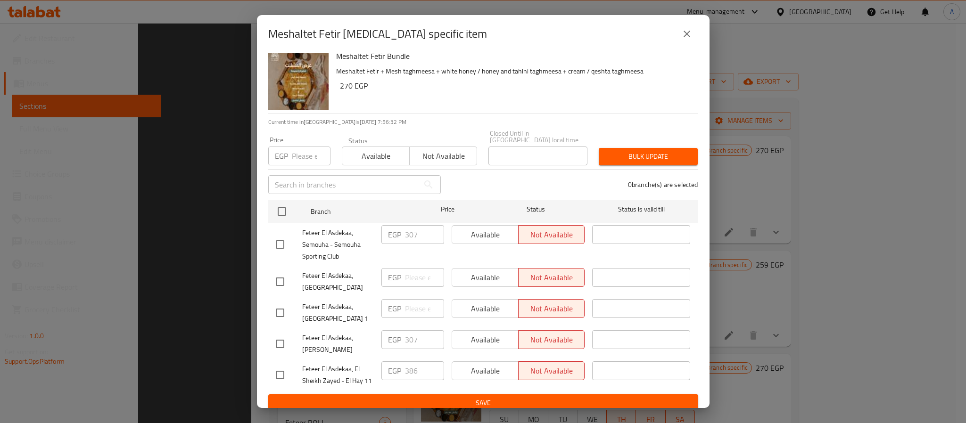
scroll to position [244, 0]
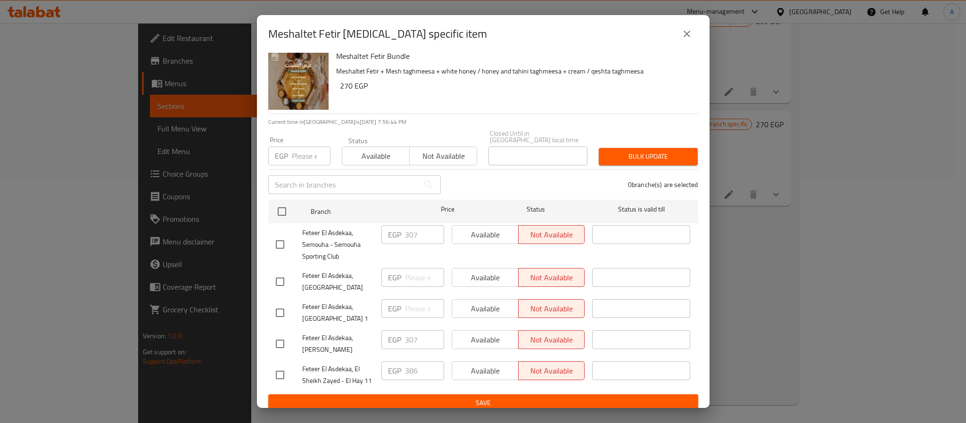
click at [781, 260] on div "Meshaltet Fetir [MEDICAL_DATA] specific item Meshaltet Fetir Bundle Meshaltet F…" at bounding box center [483, 211] width 966 height 423
click at [685, 37] on icon "close" at bounding box center [686, 33] width 11 height 11
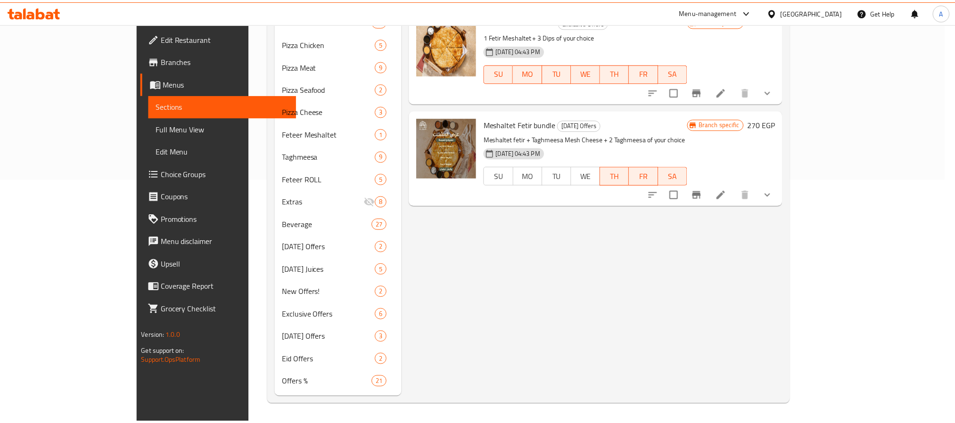
scroll to position [9, 0]
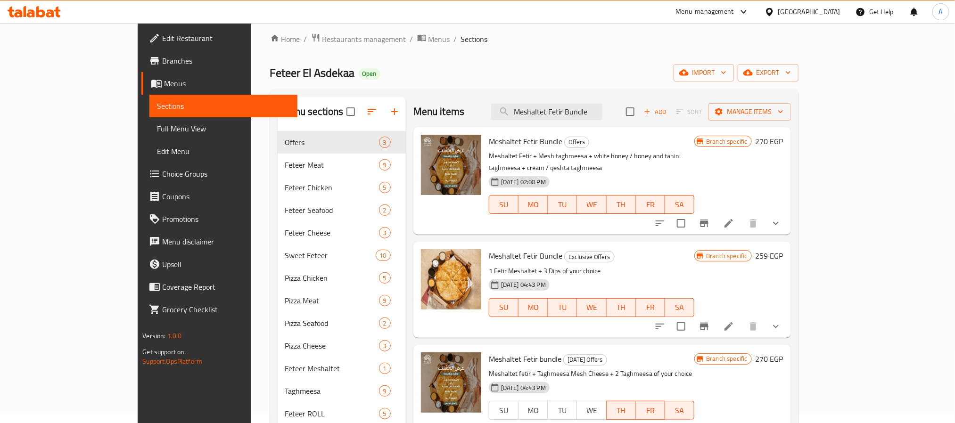
click at [594, 173] on div "[DATE] 02:00 PM SU MO TU WE TH FR SA" at bounding box center [592, 198] width 214 height 51
click at [699, 173] on div "[DATE] 02:00 PM SU MO TU WE TH FR SA" at bounding box center [592, 198] width 214 height 51
click at [782, 218] on icon "show more" at bounding box center [775, 223] width 11 height 11
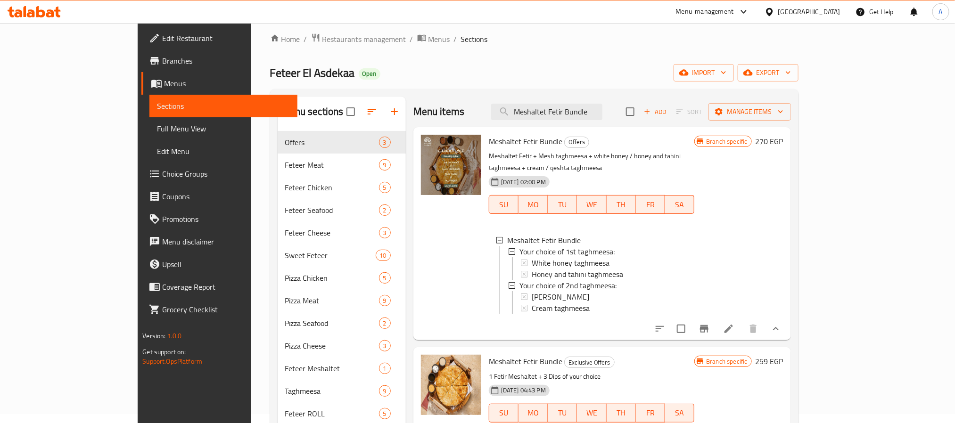
click at [716, 330] on button "Branch-specific-item" at bounding box center [704, 329] width 23 height 23
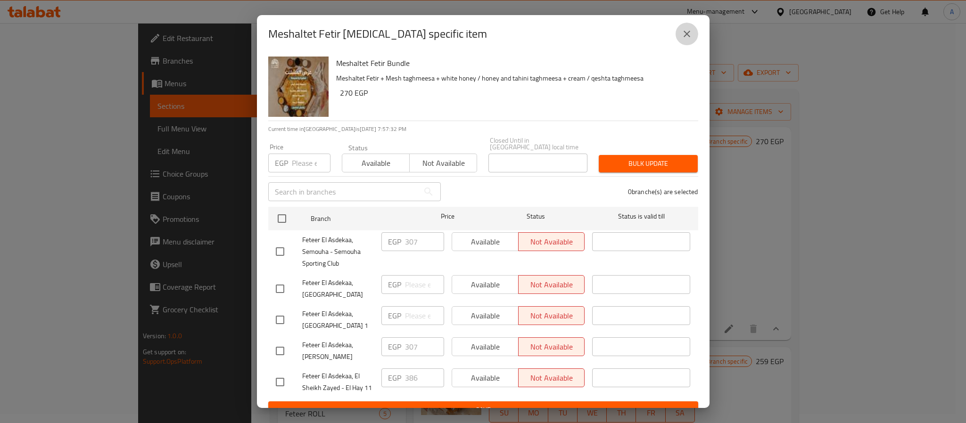
click at [685, 33] on icon "close" at bounding box center [686, 33] width 11 height 11
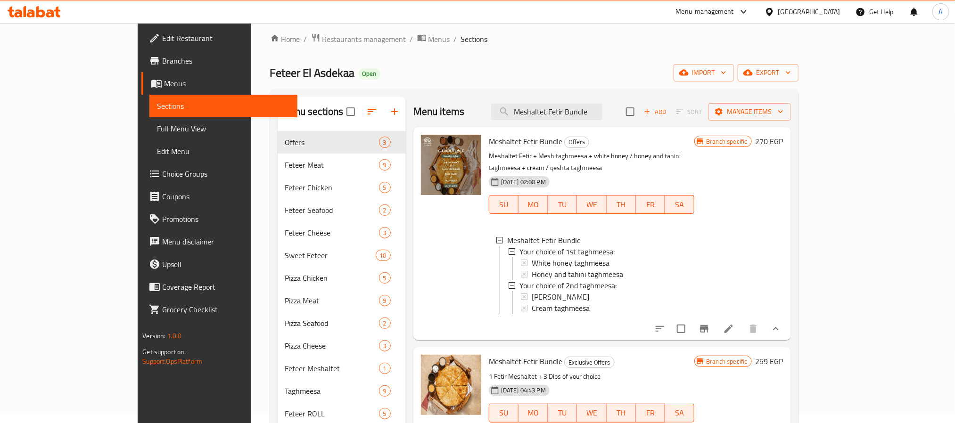
click at [733, 330] on icon at bounding box center [729, 329] width 8 height 8
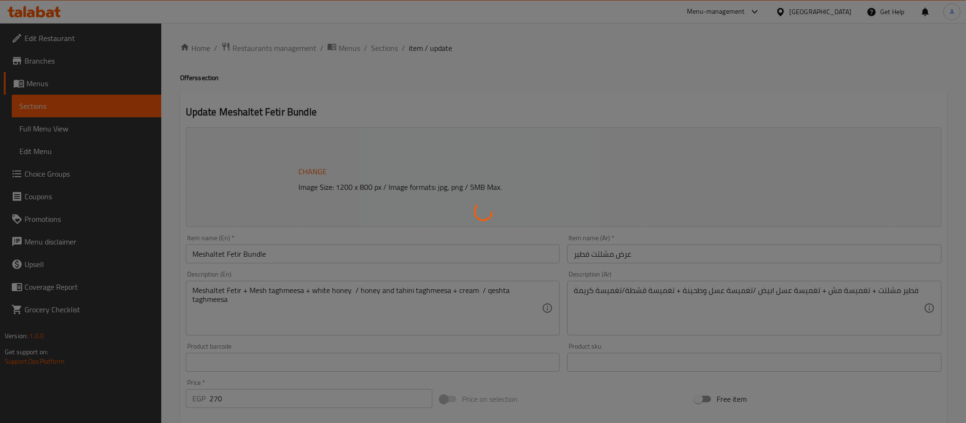
type input "اختيارك الاول من التغميسة"
type input "1"
type input "اختيارك الثاني من التغميسة"
type input "1"
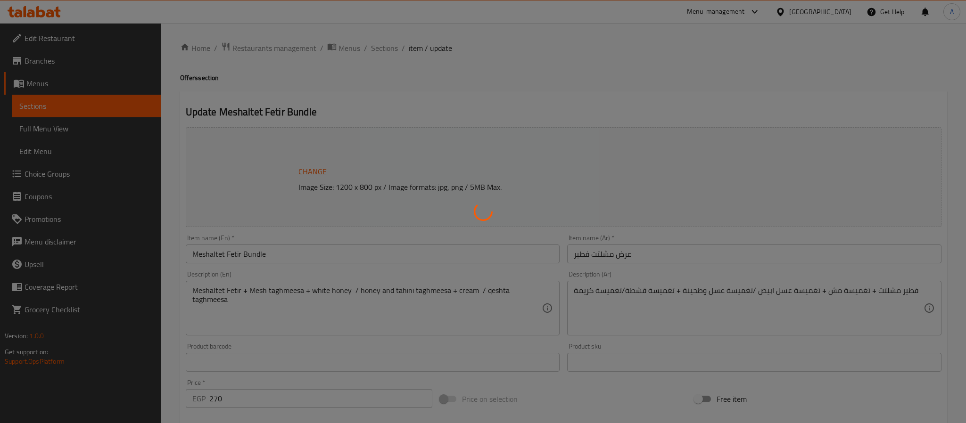
type input "1"
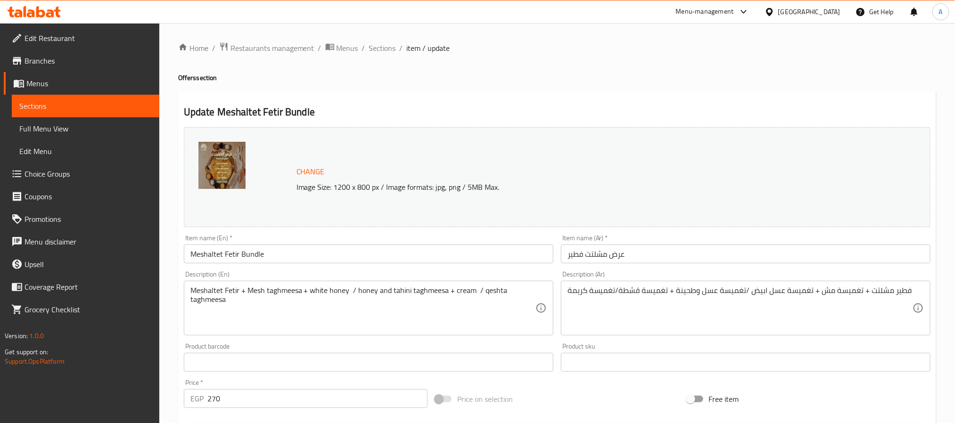
click at [276, 253] on input "Meshaltet Fetir Bundle" at bounding box center [369, 254] width 370 height 19
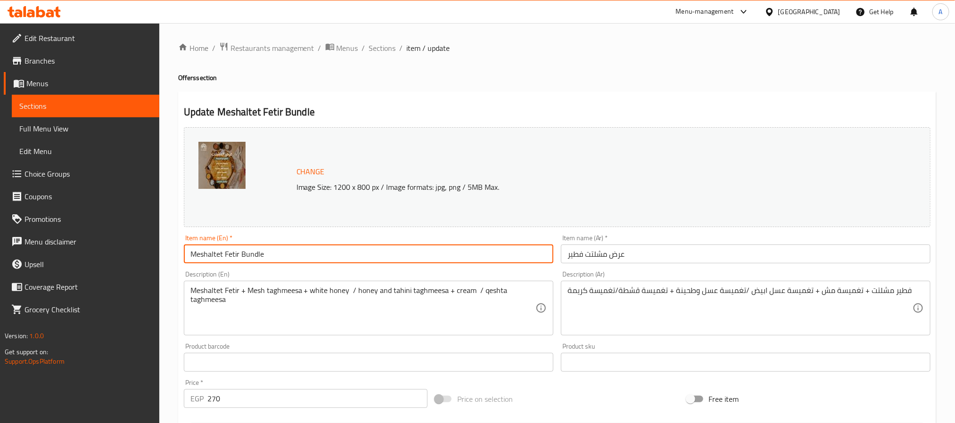
click at [276, 253] on input "Meshaltet Fetir Bundle" at bounding box center [369, 254] width 370 height 19
click at [376, 47] on span "Sections" at bounding box center [382, 47] width 27 height 11
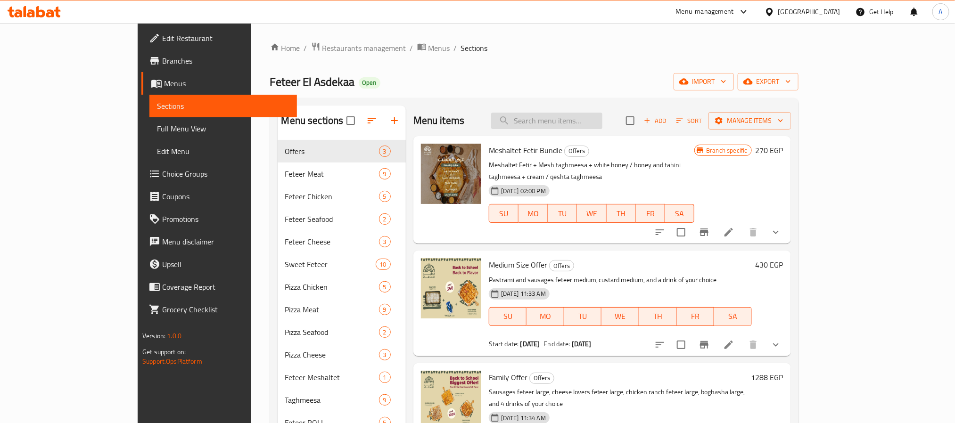
click at [578, 118] on input "search" at bounding box center [546, 121] width 111 height 17
paste input "Meshaltet Fetir Bundle"
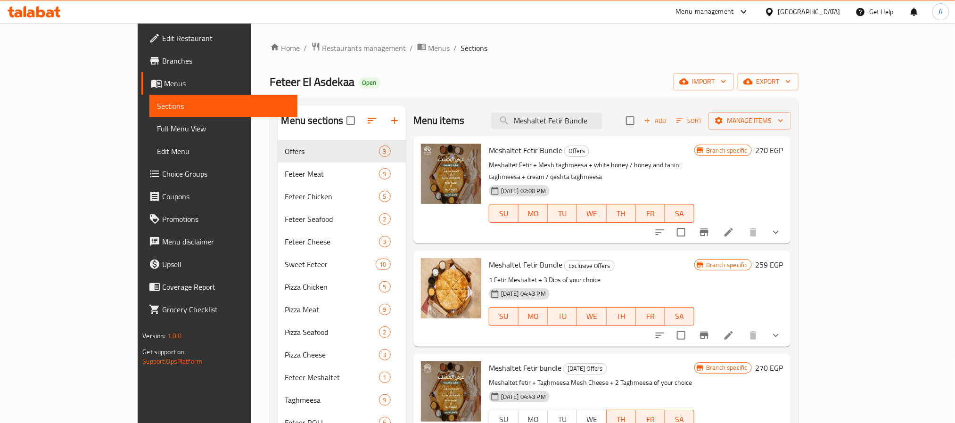
type input "Meshaltet Fetir Bundle"
click at [608, 160] on p "Meshaltet Fetir + Mesh taghmeesa + white honey / honey and tahini taghmeesa + c…" at bounding box center [592, 171] width 206 height 24
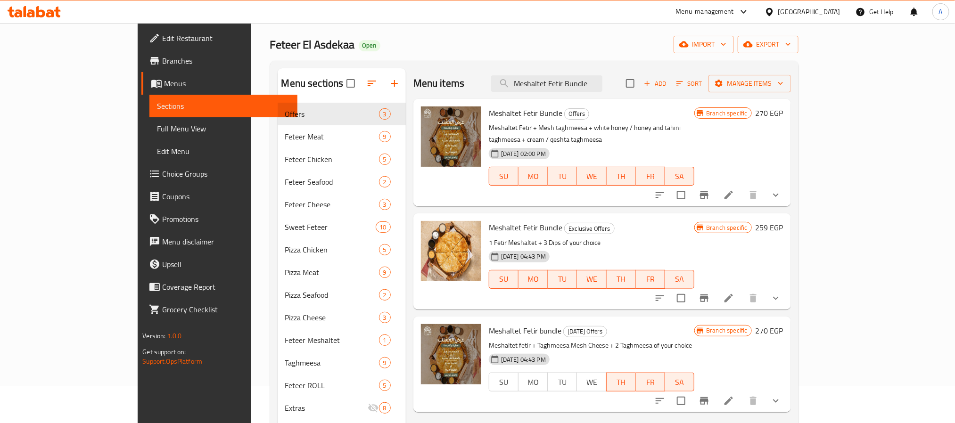
scroll to position [71, 0]
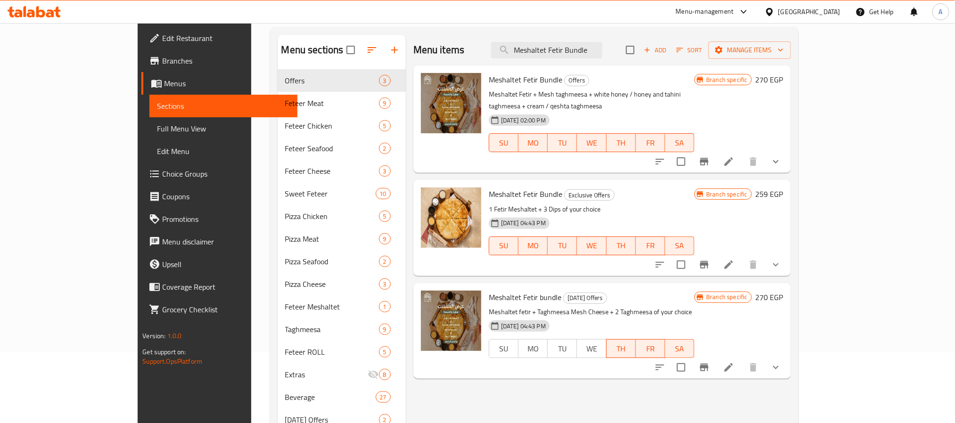
click at [619, 204] on p "1 Fetir Meshaltet + 3 Dips of your choice" at bounding box center [592, 210] width 206 height 12
click at [787, 158] on div at bounding box center [718, 161] width 139 height 23
click at [782, 156] on icon "show more" at bounding box center [775, 161] width 11 height 11
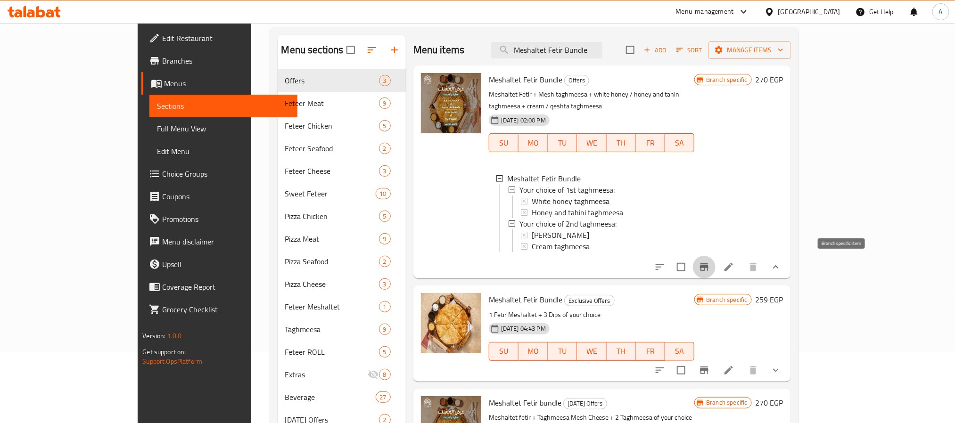
click at [710, 268] on icon "Branch-specific-item" at bounding box center [704, 267] width 11 height 11
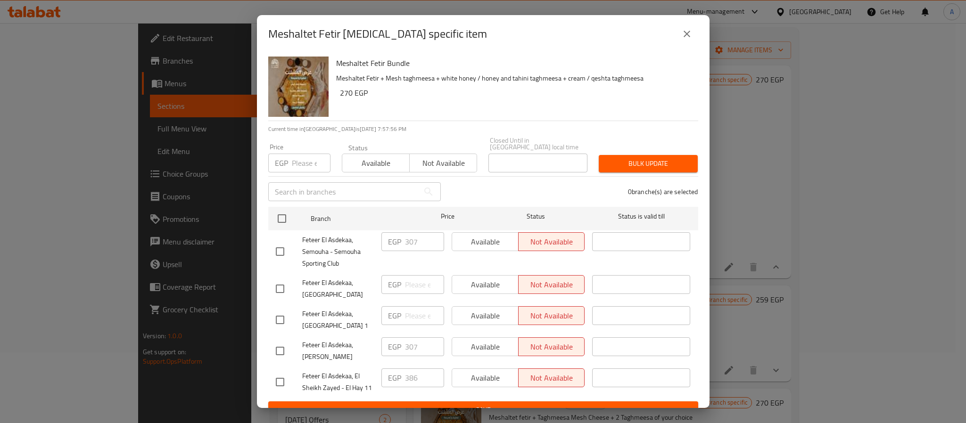
click at [685, 34] on icon "close" at bounding box center [686, 33] width 11 height 11
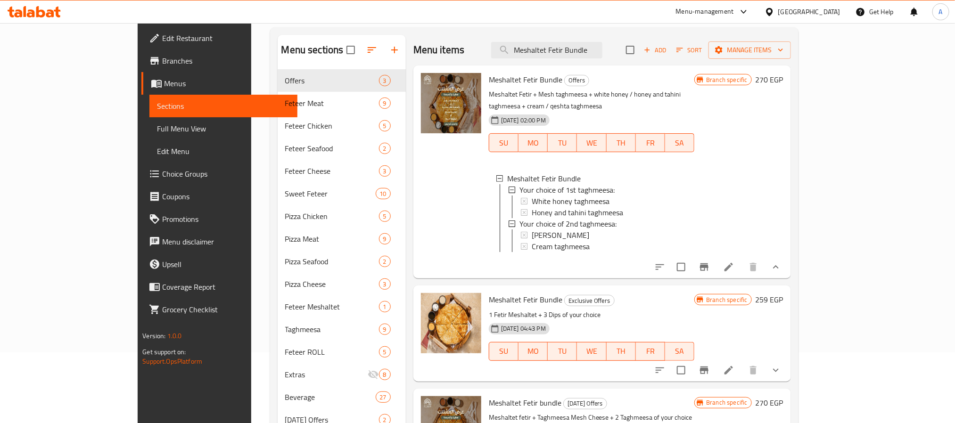
click at [162, 66] on span "Branches" at bounding box center [225, 60] width 127 height 11
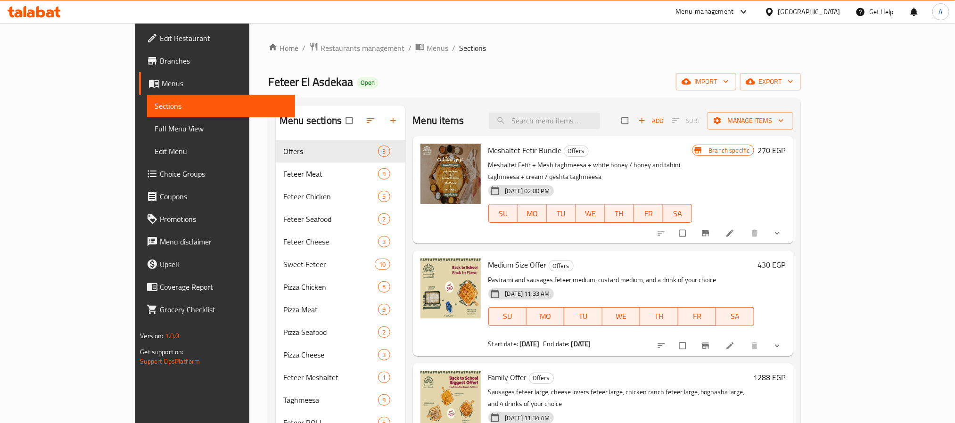
click at [160, 55] on span "Branches" at bounding box center [223, 60] width 127 height 11
drag, startPoint x: 0, startPoint y: 0, endPoint x: 49, endPoint y: 48, distance: 68.3
click at [139, 48] on link "Edit Restaurant" at bounding box center [217, 38] width 156 height 23
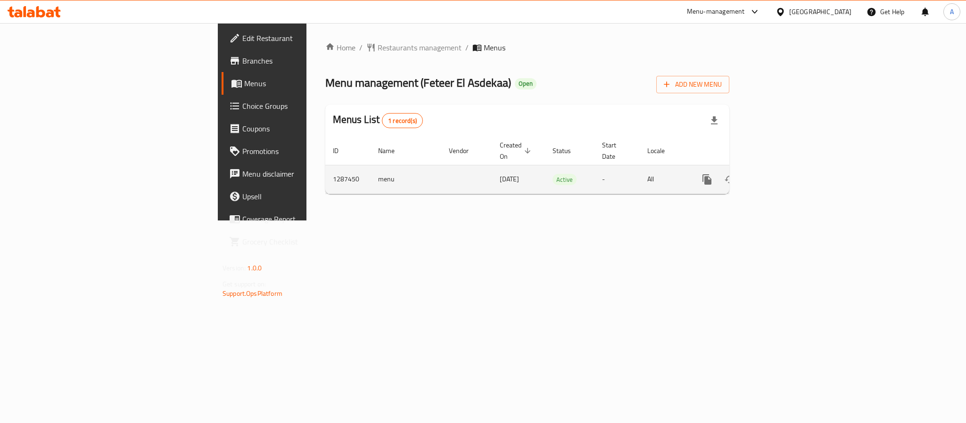
click at [781, 174] on icon "enhanced table" at bounding box center [774, 179] width 11 height 11
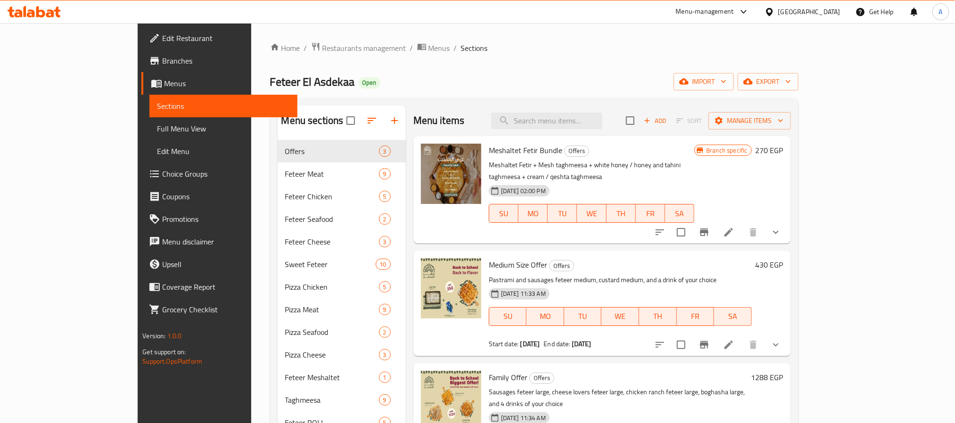
click at [612, 110] on div "Menu items Add Sort Manage items" at bounding box center [602, 121] width 378 height 31
click at [603, 117] on input "search" at bounding box center [546, 121] width 111 height 17
paste input "Meshaltet Fetir Bundle"
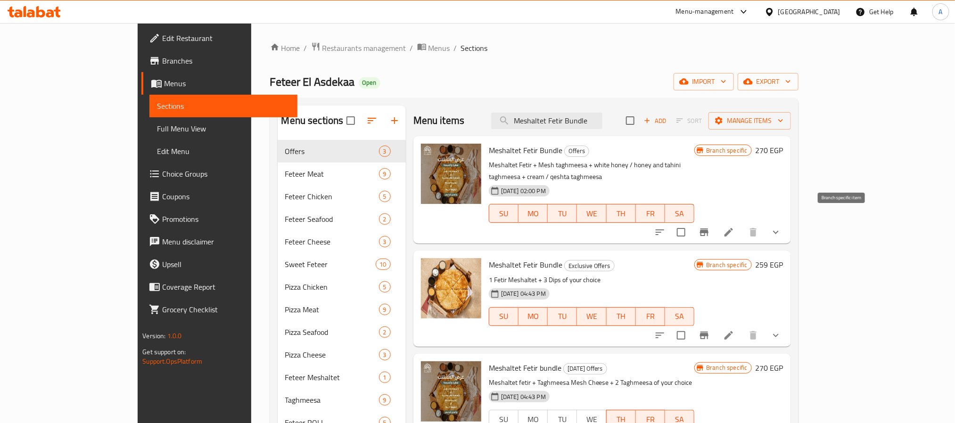
type input "Meshaltet Fetir Bundle"
click at [710, 227] on icon "Branch-specific-item" at bounding box center [704, 232] width 11 height 11
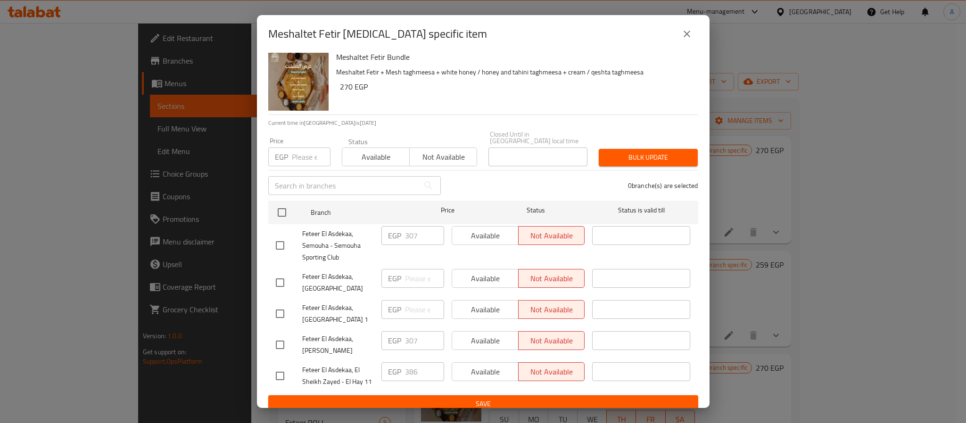
scroll to position [7, 0]
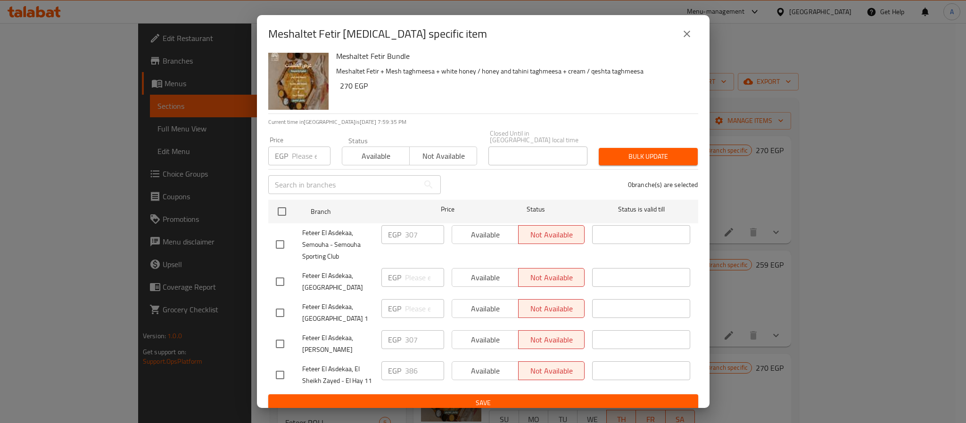
click at [690, 28] on icon "close" at bounding box center [686, 33] width 11 height 11
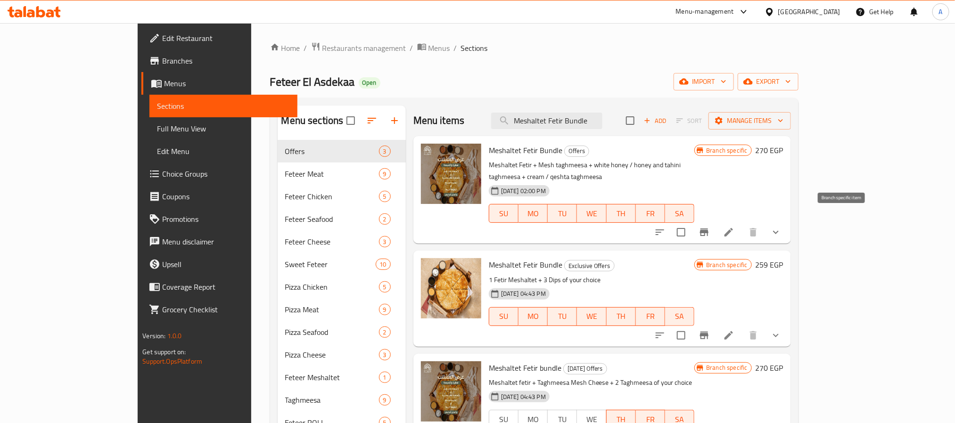
click at [716, 221] on button "Branch-specific-item" at bounding box center [704, 232] width 23 height 23
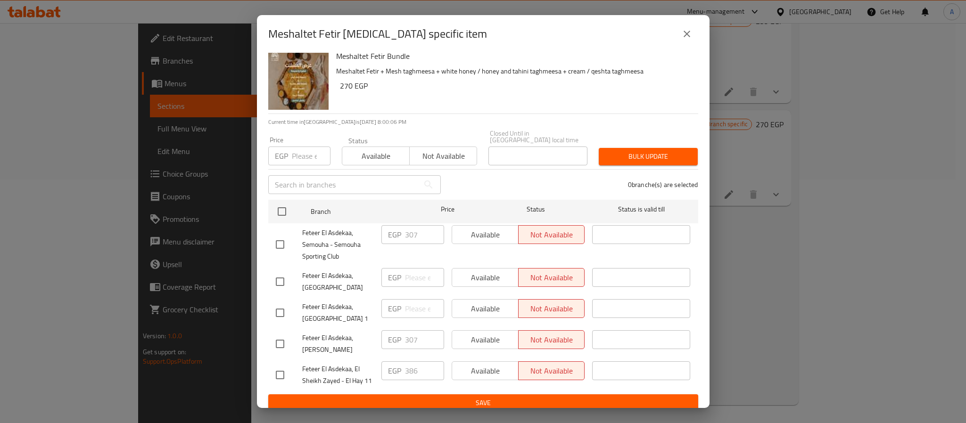
click at [766, 283] on div "Meshaltet Fetir [MEDICAL_DATA] specific item Meshaltet Fetir Bundle Meshaltet F…" at bounding box center [483, 211] width 966 height 423
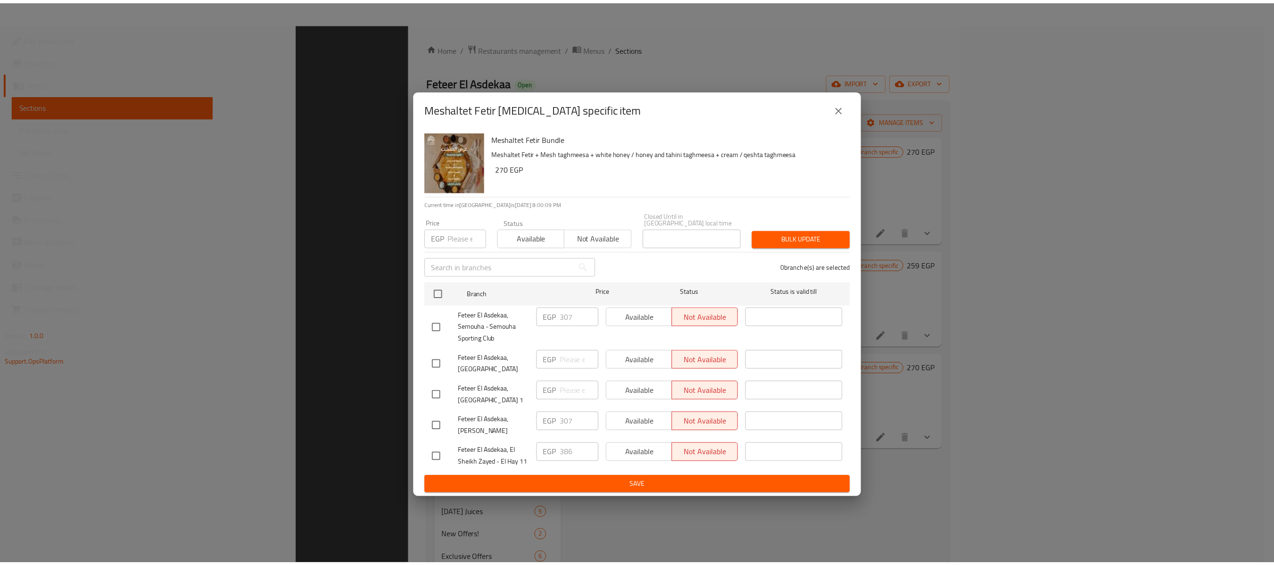
scroll to position [134, 0]
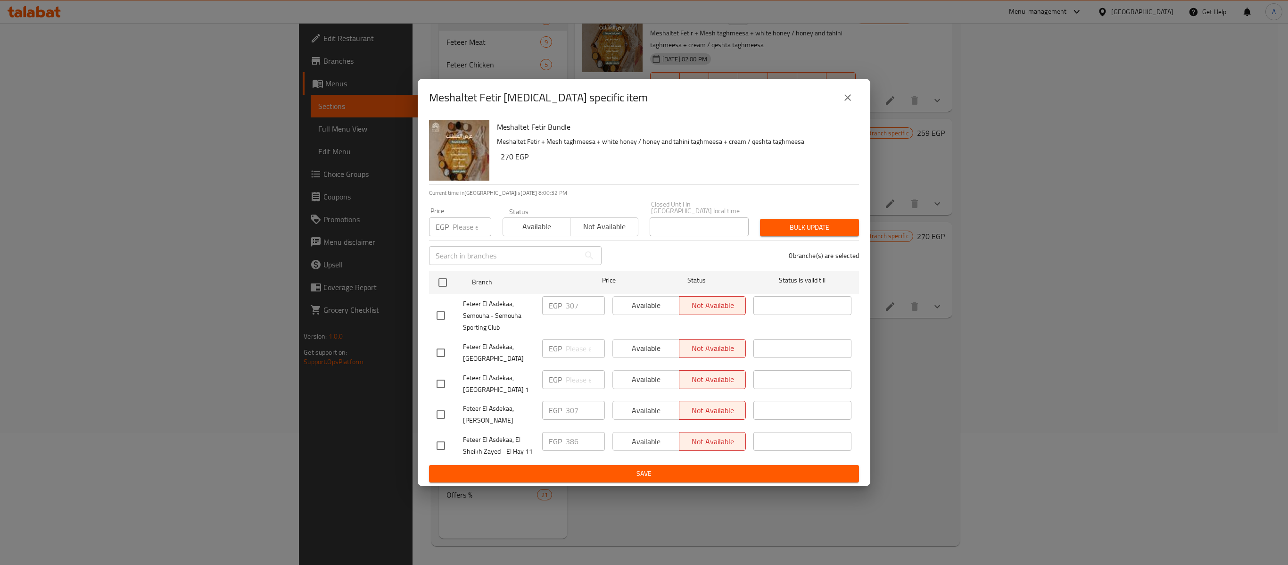
click at [849, 96] on icon "close" at bounding box center [847, 97] width 11 height 11
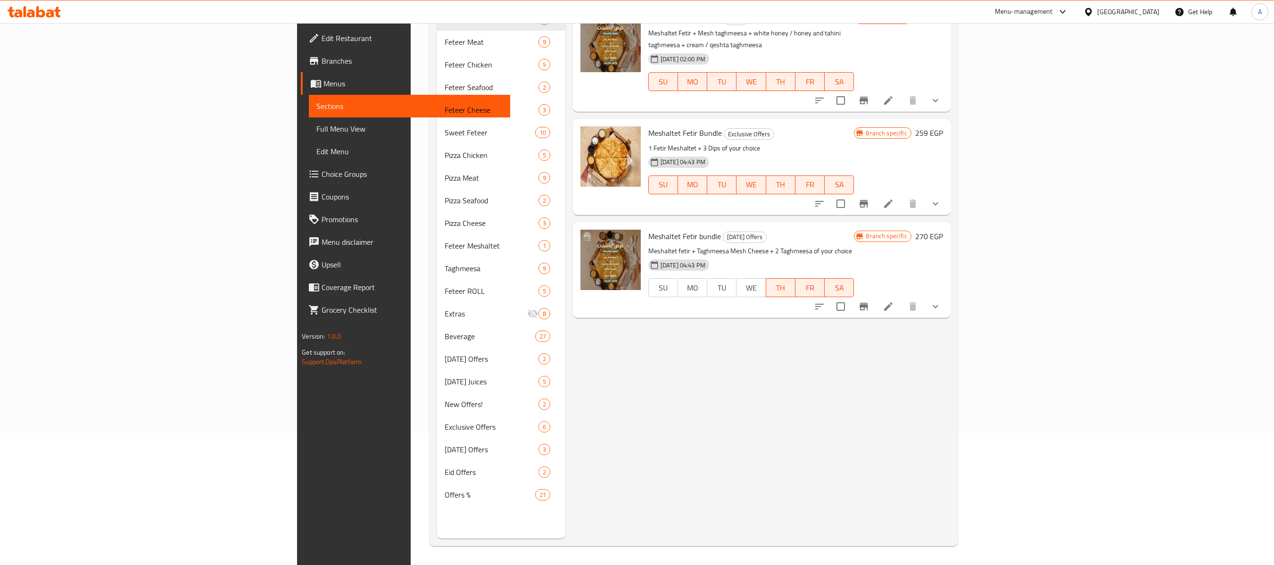
click at [950, 361] on div "Menu items Meshaltet Fetir Bundle Add Sort Manage items Meshaltet Fetir Bundle …" at bounding box center [757, 256] width 385 height 565
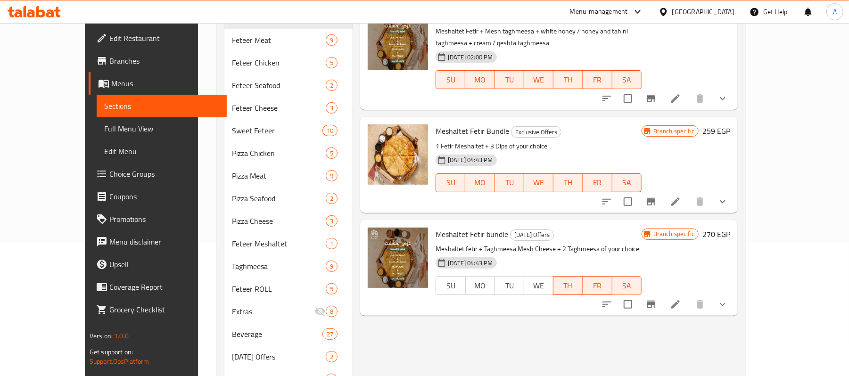
scroll to position [0, 0]
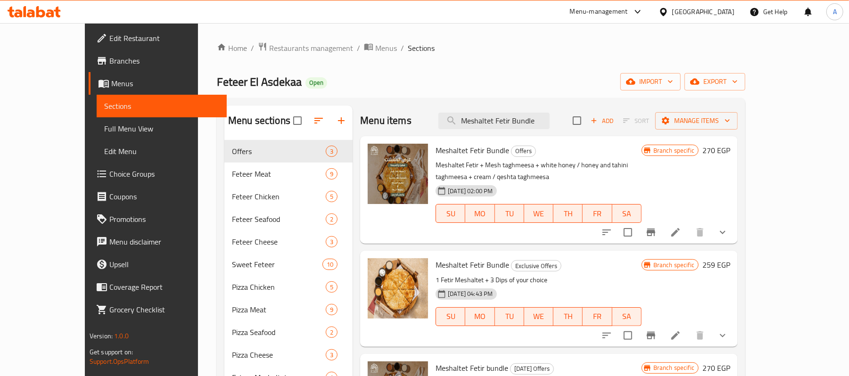
click at [572, 162] on p "Meshaltet Fetir + Mesh taghmeesa + white honey / honey and tahini taghmeesa + c…" at bounding box center [539, 171] width 206 height 24
click at [645, 182] on div "[DATE] 02:00 PM SU MO TU WE TH FR SA" at bounding box center [539, 207] width 214 height 51
click at [680, 228] on icon at bounding box center [675, 232] width 8 height 8
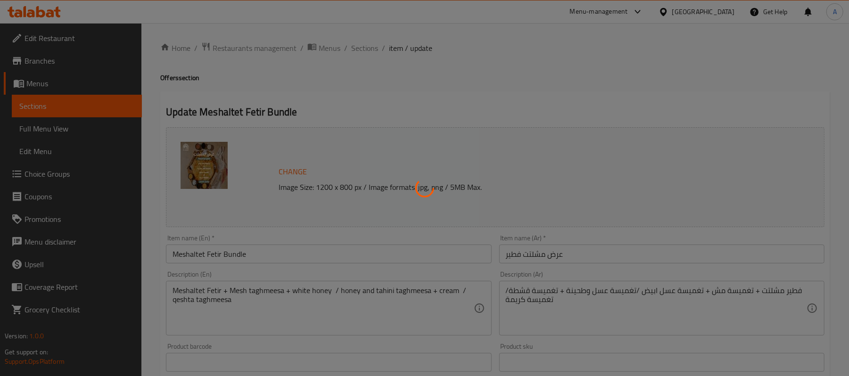
type input "اختيارك الاول من التغميسة"
type input "1"
type input "اختيارك الثاني من التغميسة"
type input "1"
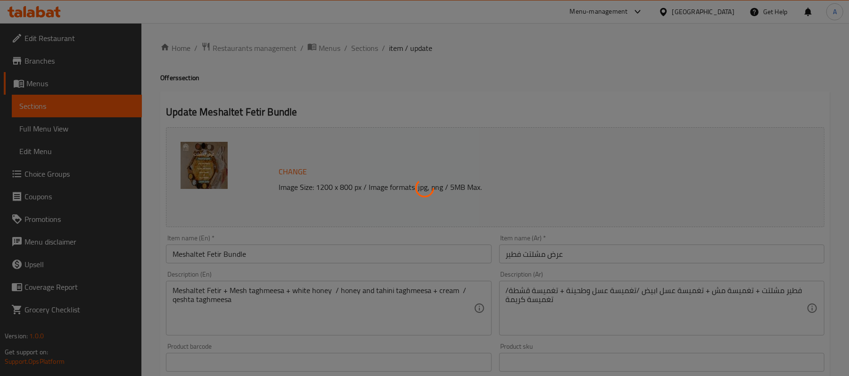
type input "1"
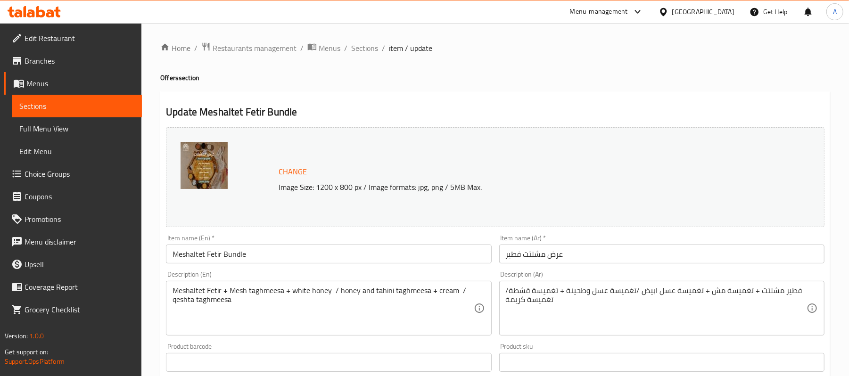
click at [330, 272] on div "Description (En) Meshaltet Fetir + Mesh taghmeesa + white honey / honey and tah…" at bounding box center [328, 303] width 325 height 65
click at [345, 75] on h4 "Offers section" at bounding box center [495, 77] width 670 height 9
click at [219, 261] on input "Meshaltet Fetir Bundle" at bounding box center [328, 254] width 325 height 19
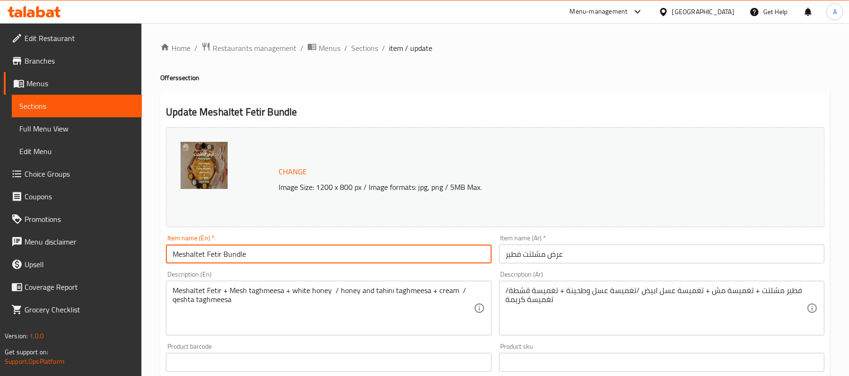
click at [219, 261] on input "Meshaltet Fetir Bundle" at bounding box center [328, 254] width 325 height 19
click at [515, 264] on input "عرض مشلتت فطير" at bounding box center [661, 254] width 325 height 19
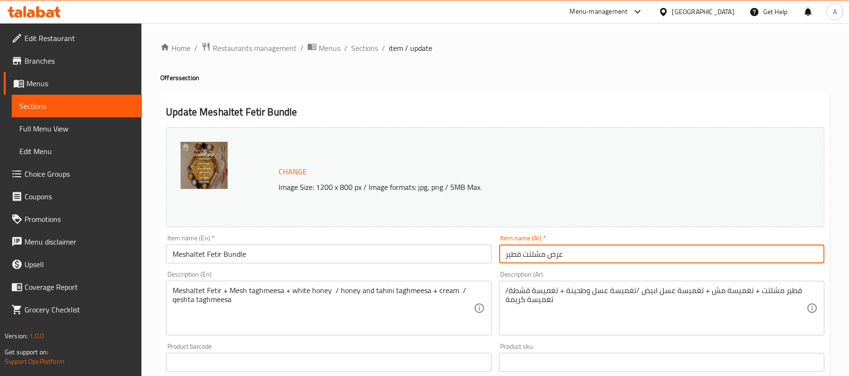
click at [515, 264] on input "عرض مشلتت فطير" at bounding box center [661, 254] width 325 height 19
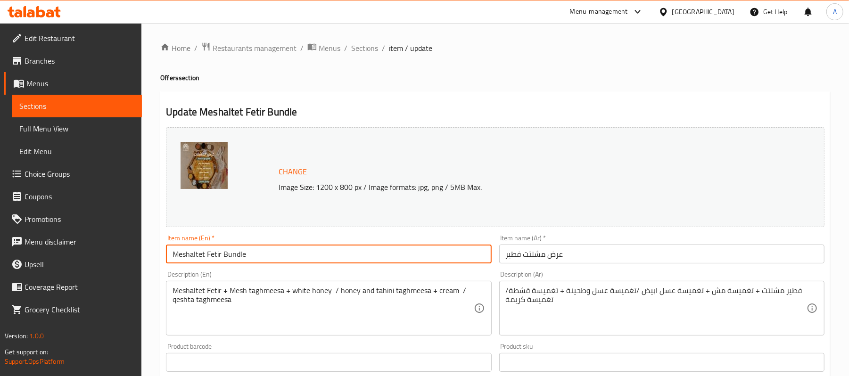
click at [212, 251] on input "Meshaltet Fetir Bundle" at bounding box center [328, 254] width 325 height 19
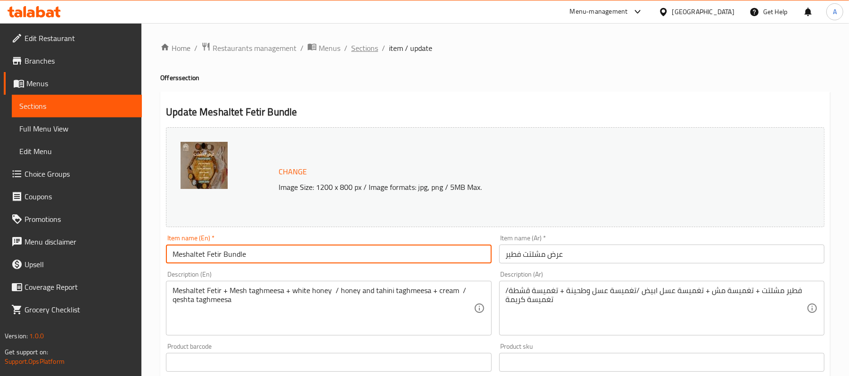
click at [364, 53] on span "Sections" at bounding box center [364, 47] width 27 height 11
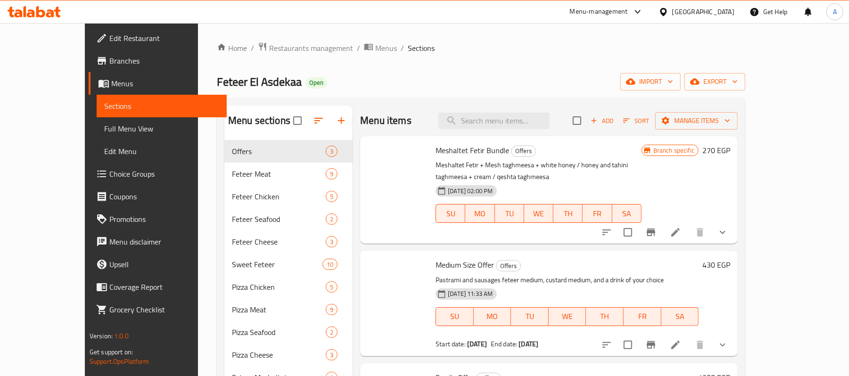
click at [475, 185] on div "[DATE] 02:00 PM" at bounding box center [466, 190] width 61 height 11
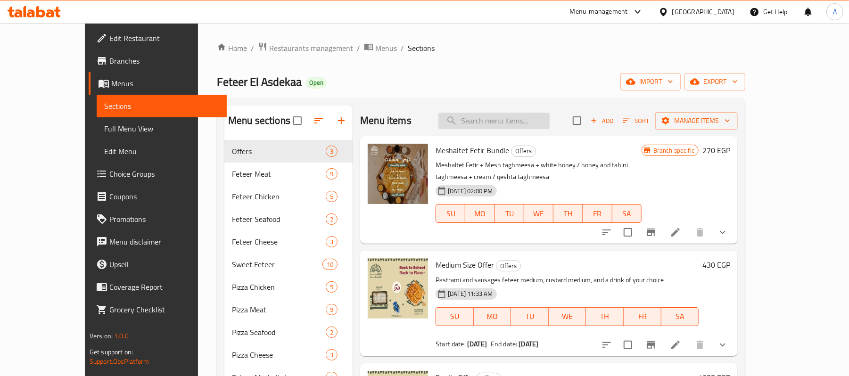
click at [520, 122] on input "search" at bounding box center [493, 121] width 111 height 17
paste input "Meshaltet Fetir Bundle"
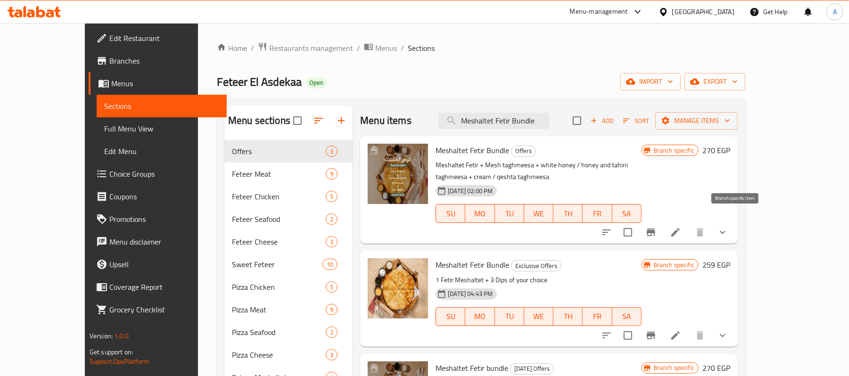
type input "Meshaltet Fetir Bundle"
click at [657, 227] on icon "Branch-specific-item" at bounding box center [650, 232] width 11 height 11
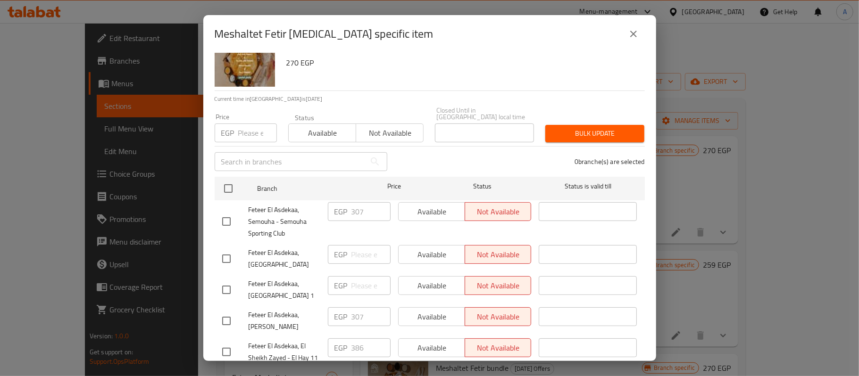
scroll to position [55, 0]
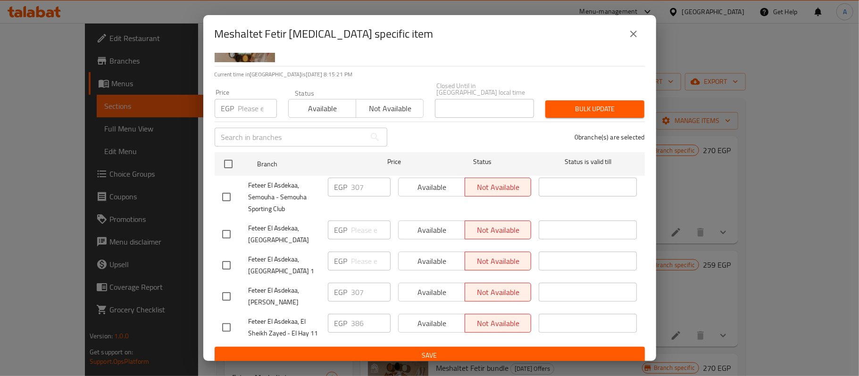
click at [223, 321] on input "checkbox" at bounding box center [226, 328] width 20 height 20
checkbox input "true"
click at [427, 319] on span "Available" at bounding box center [431, 324] width 59 height 14
click at [325, 110] on button "Available" at bounding box center [322, 108] width 68 height 19
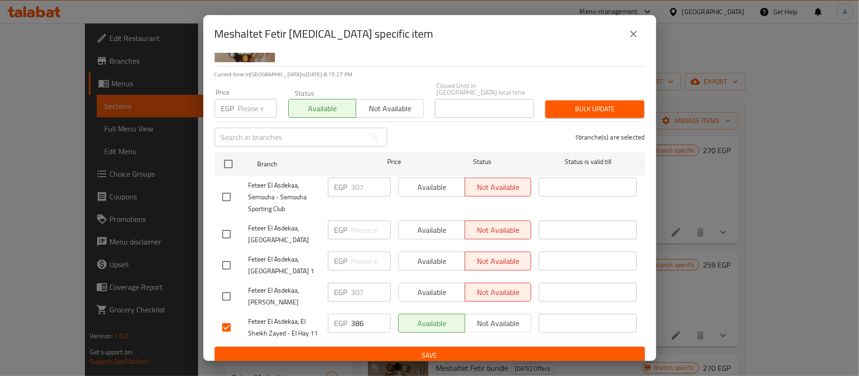
click at [566, 104] on span "Bulk update" at bounding box center [595, 109] width 84 height 12
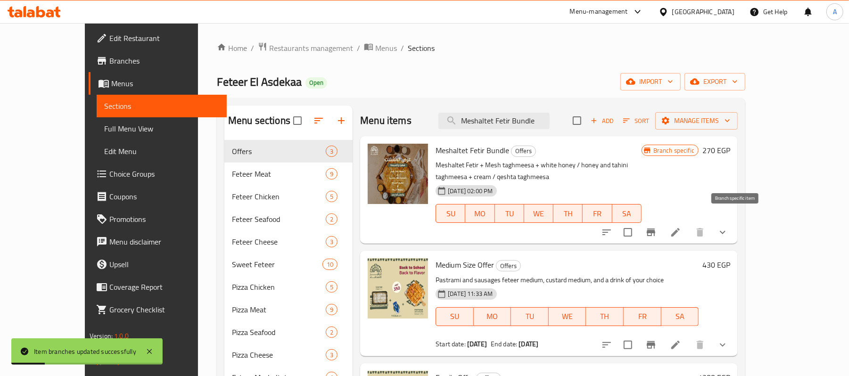
click at [655, 229] on icon "Branch-specific-item" at bounding box center [651, 233] width 8 height 8
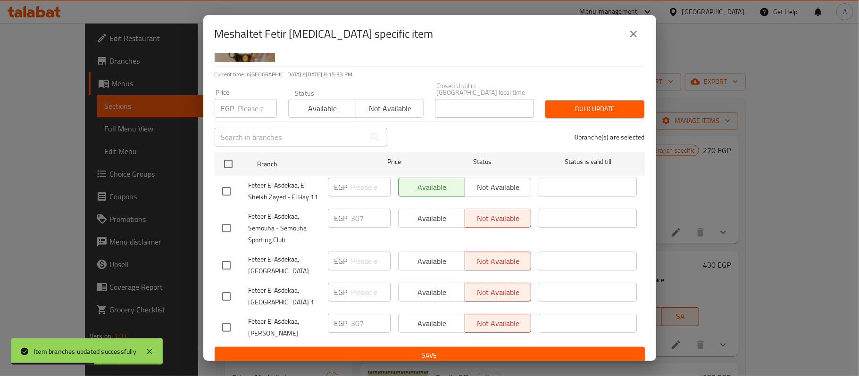
click at [216, 188] on input "checkbox" at bounding box center [226, 192] width 20 height 20
checkbox input "true"
click at [363, 181] on input "number" at bounding box center [370, 187] width 39 height 19
type input "386"
click at [572, 100] on button "Bulk update" at bounding box center [594, 108] width 99 height 17
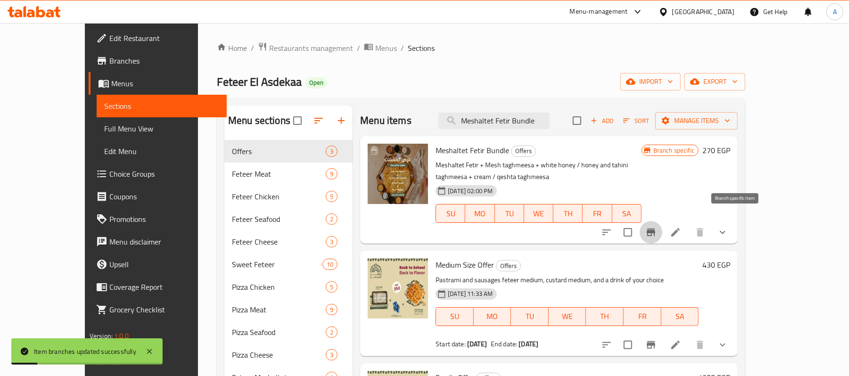
click at [655, 229] on icon "Branch-specific-item" at bounding box center [651, 233] width 8 height 8
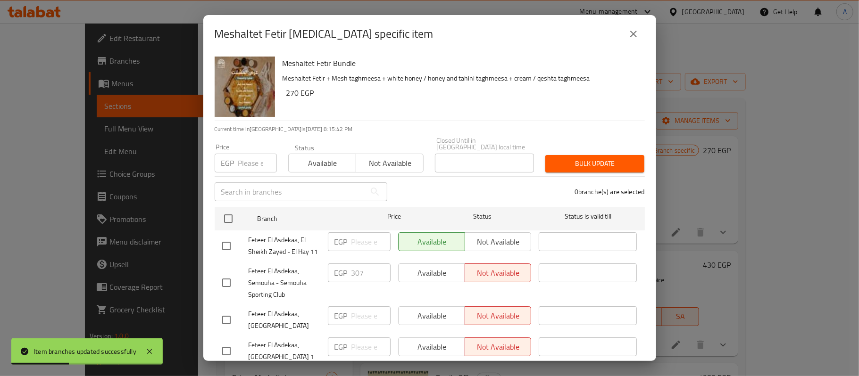
click at [225, 237] on input "checkbox" at bounding box center [226, 246] width 20 height 20
checkbox input "true"
click at [248, 155] on input "number" at bounding box center [257, 163] width 39 height 19
type input "386"
click at [362, 244] on input "number" at bounding box center [370, 241] width 39 height 19
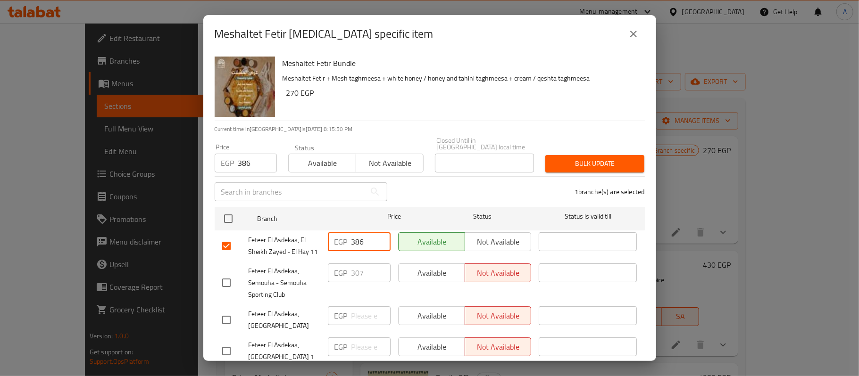
type input "386"
click at [567, 161] on span "Bulk update" at bounding box center [595, 164] width 84 height 12
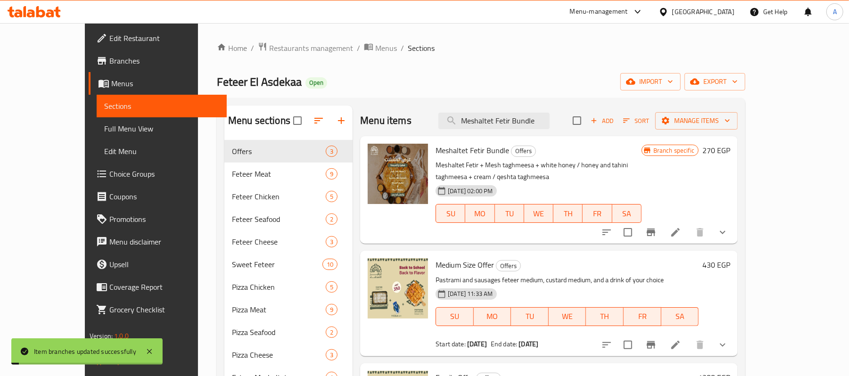
click at [574, 162] on p "Meshaltet Fetir + Mesh taghmeesa + white honey / honey and tahini taghmeesa + c…" at bounding box center [539, 171] width 206 height 24
click at [657, 227] on icon "Branch-specific-item" at bounding box center [650, 232] width 11 height 11
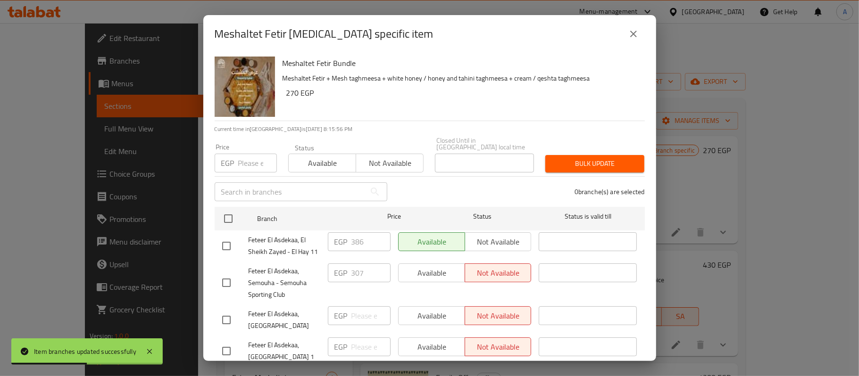
scroll to position [281, 0]
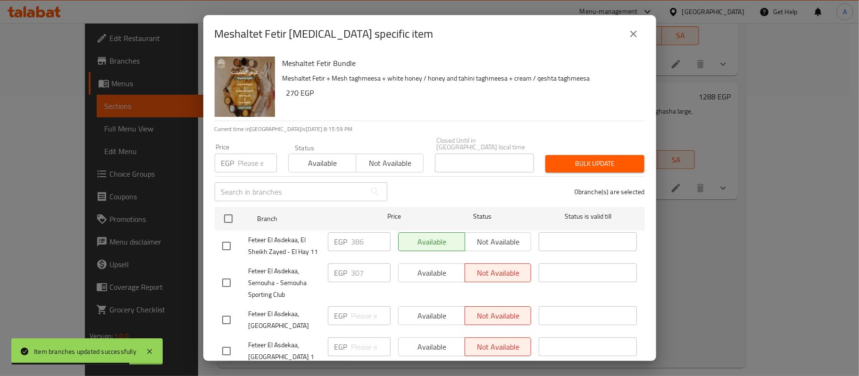
click at [702, 312] on div "Meshaltet Fetir [MEDICAL_DATA] specific item Meshaltet Fetir Bundle Meshaltet F…" at bounding box center [429, 188] width 859 height 376
click at [636, 30] on icon "close" at bounding box center [632, 33] width 11 height 11
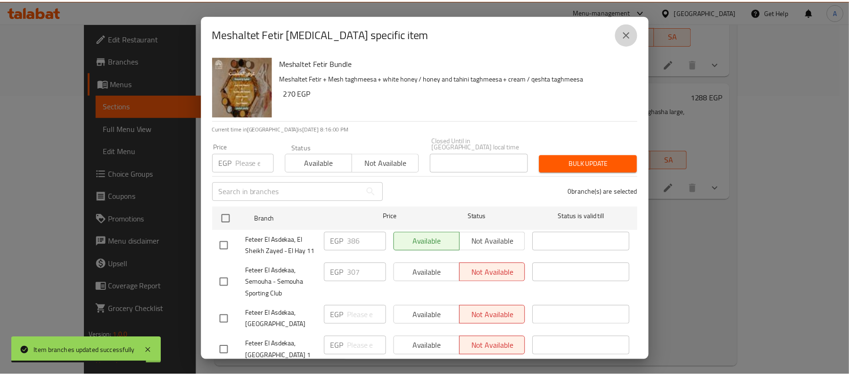
scroll to position [33, 0]
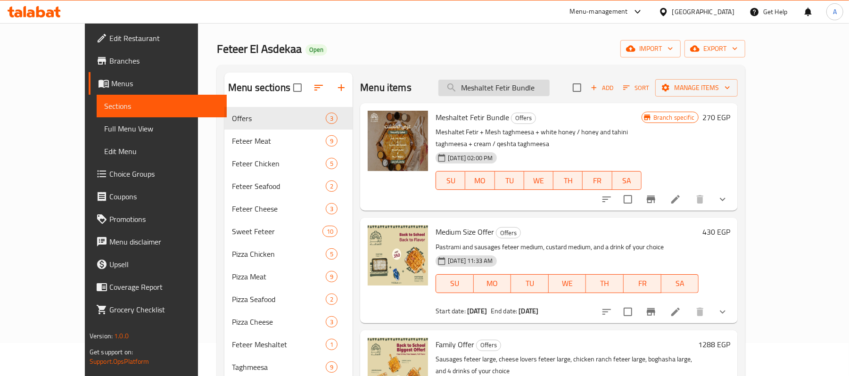
click at [550, 91] on input "Meshaltet Fetir Bundle" at bounding box center [493, 88] width 111 height 17
click at [638, 190] on input "checkbox" at bounding box center [628, 200] width 20 height 20
click at [730, 86] on span "Manage items" at bounding box center [696, 88] width 67 height 12
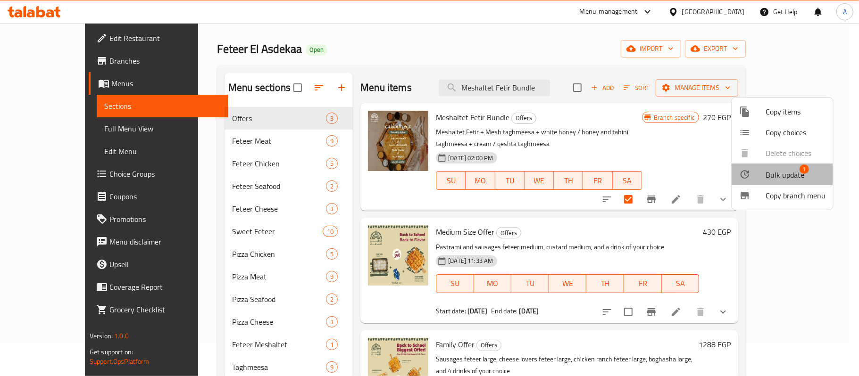
click at [777, 170] on span "Bulk update" at bounding box center [784, 174] width 39 height 11
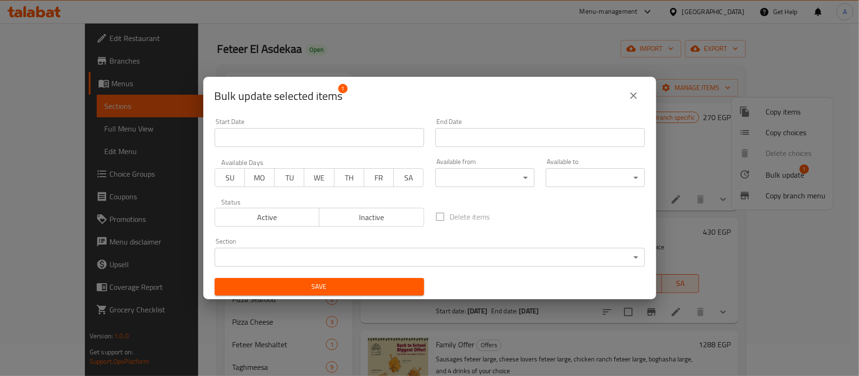
click at [638, 99] on icon "close" at bounding box center [632, 95] width 11 height 11
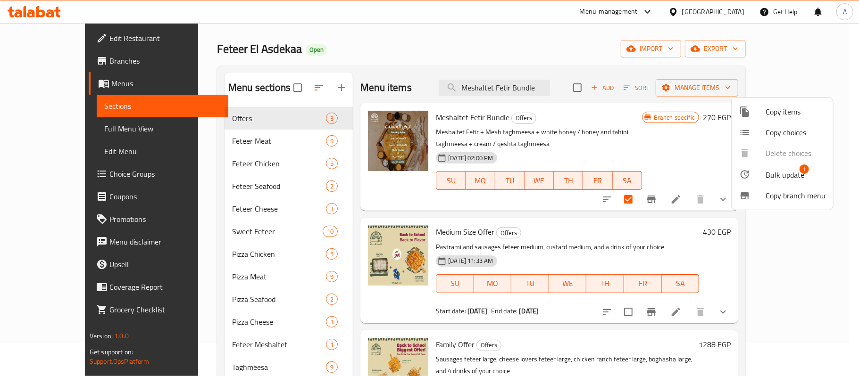
click at [712, 185] on div at bounding box center [429, 188] width 859 height 376
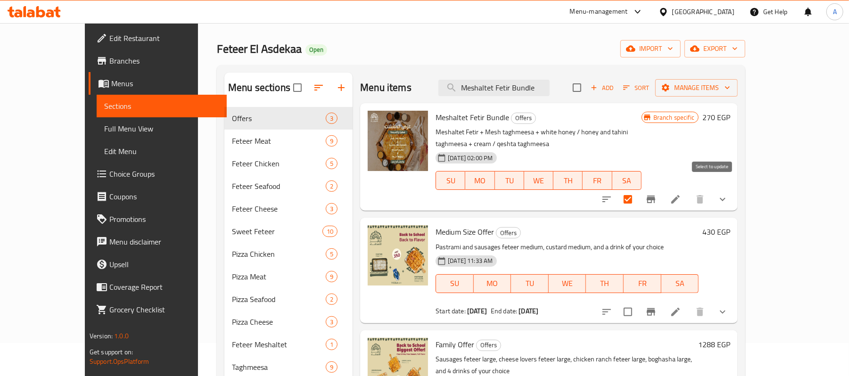
click at [638, 193] on input "checkbox" at bounding box center [628, 200] width 20 height 20
click at [446, 117] on span "Meshaltet Fetir Bundle" at bounding box center [473, 117] width 74 height 14
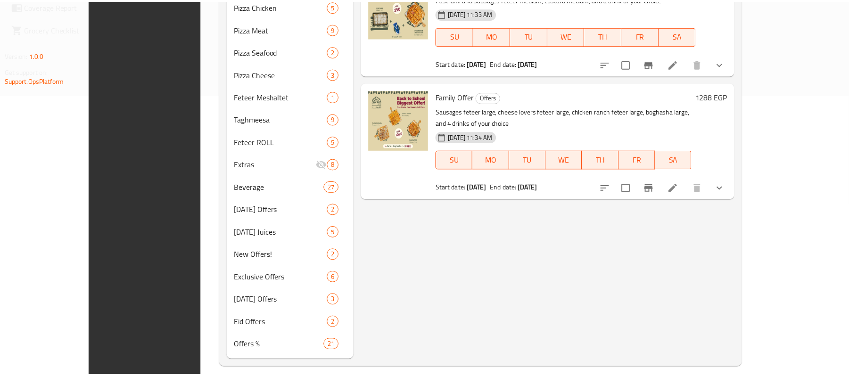
scroll to position [292, 0]
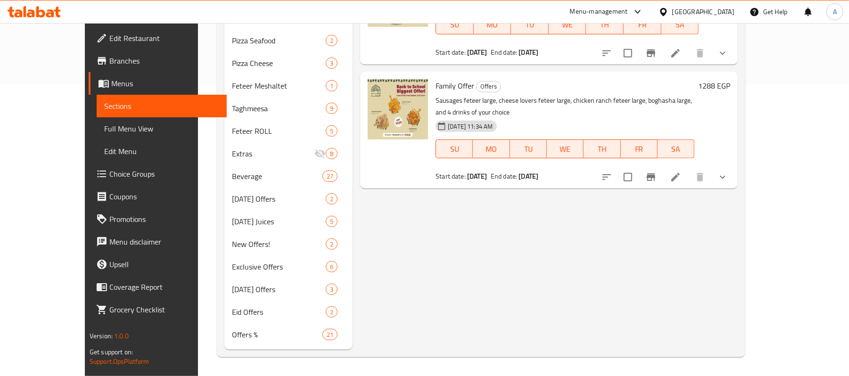
click at [561, 181] on div "Menu items Meshaltet Fetir Bundle Add Sort Manage items Meshaltet Fetir Bundle …" at bounding box center [545, 82] width 385 height 536
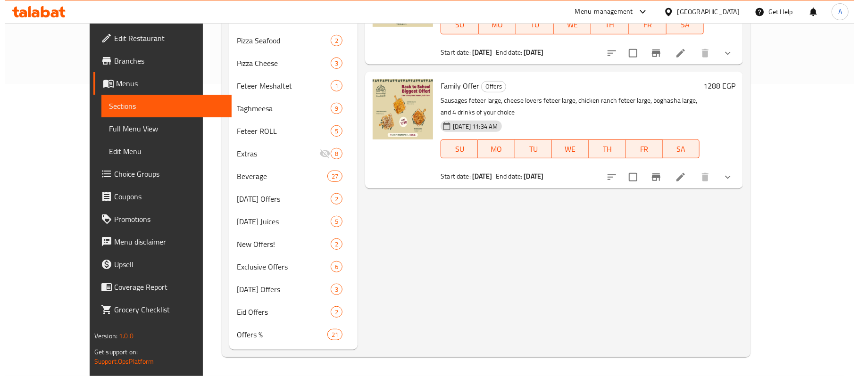
scroll to position [0, 0]
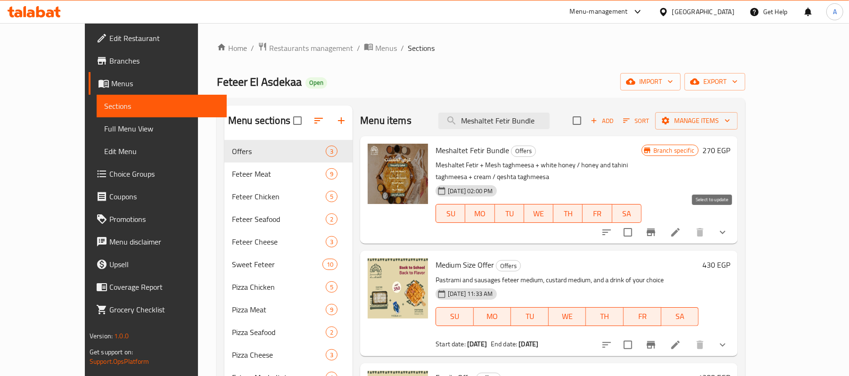
drag, startPoint x: 718, startPoint y: 221, endPoint x: 722, endPoint y: 206, distance: 15.8
click at [638, 223] on input "checkbox" at bounding box center [628, 233] width 20 height 20
checkbox input "true"
click at [730, 117] on span "Manage items" at bounding box center [696, 121] width 67 height 12
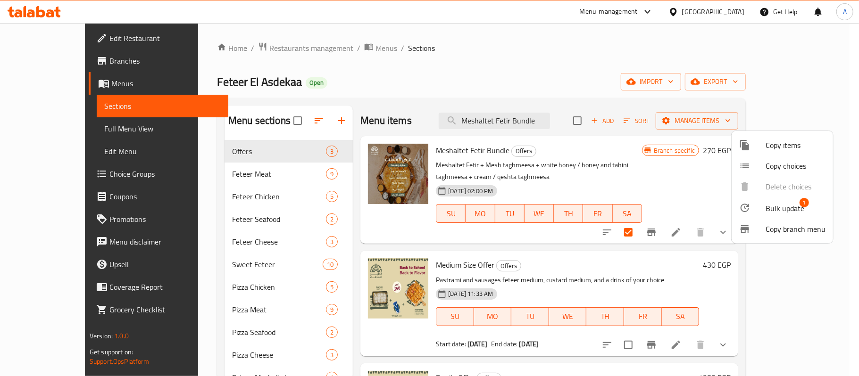
click at [746, 211] on icon at bounding box center [744, 208] width 8 height 8
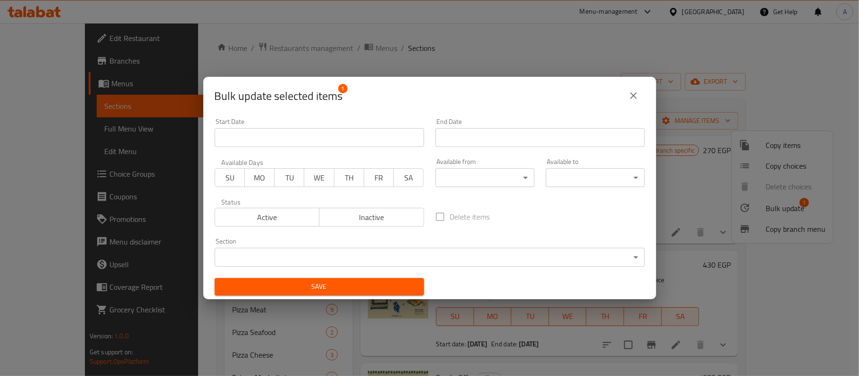
click at [268, 250] on body "​ Menu-management [GEOGRAPHIC_DATA] Get Help A Edit Restaurant Branches Menus S…" at bounding box center [429, 199] width 859 height 353
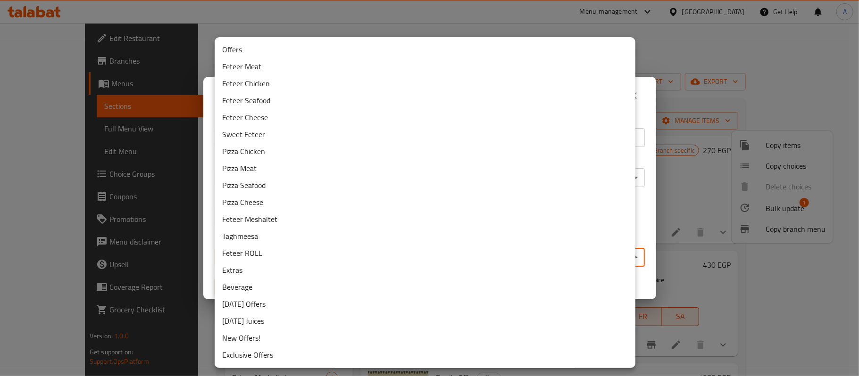
click at [640, 216] on div at bounding box center [429, 188] width 859 height 376
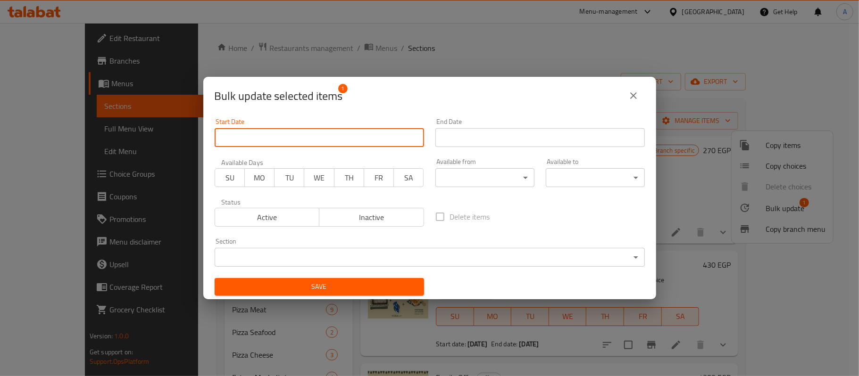
click at [268, 138] on input "Start Date" at bounding box center [319, 137] width 209 height 19
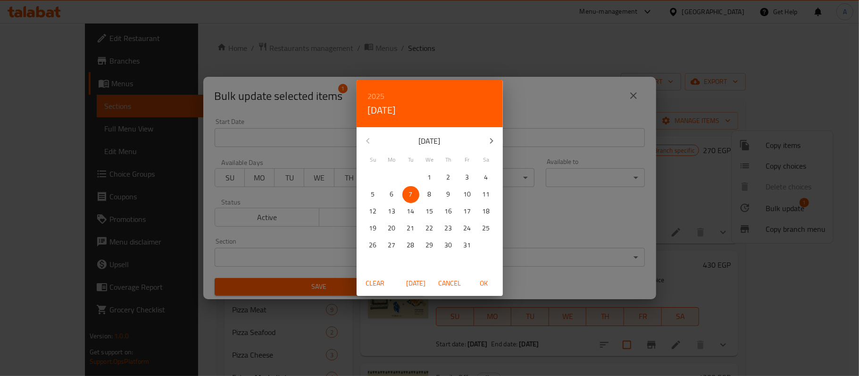
click at [486, 286] on span "OK" at bounding box center [483, 284] width 23 height 12
type input "[DATE]"
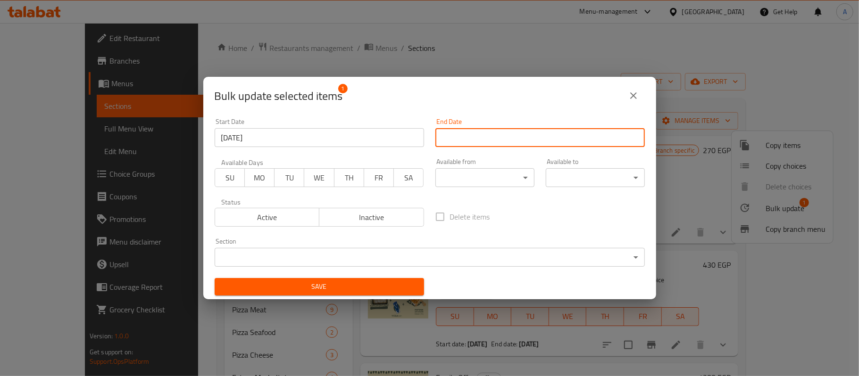
click at [474, 138] on input "Start Date" at bounding box center [539, 137] width 209 height 19
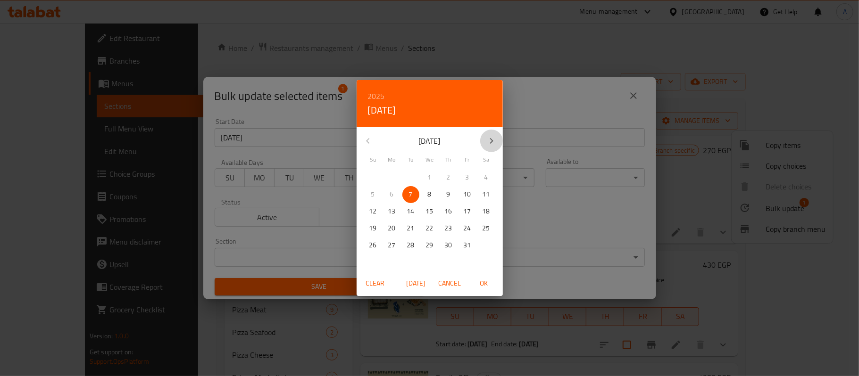
click at [489, 140] on icon "button" at bounding box center [491, 140] width 11 height 11
click at [381, 95] on h6 "2025" at bounding box center [376, 96] width 17 height 13
click at [425, 163] on div "2026" at bounding box center [429, 166] width 146 height 19
click at [446, 173] on p "1" at bounding box center [448, 178] width 4 height 12
click at [481, 284] on span "OK" at bounding box center [483, 284] width 23 height 12
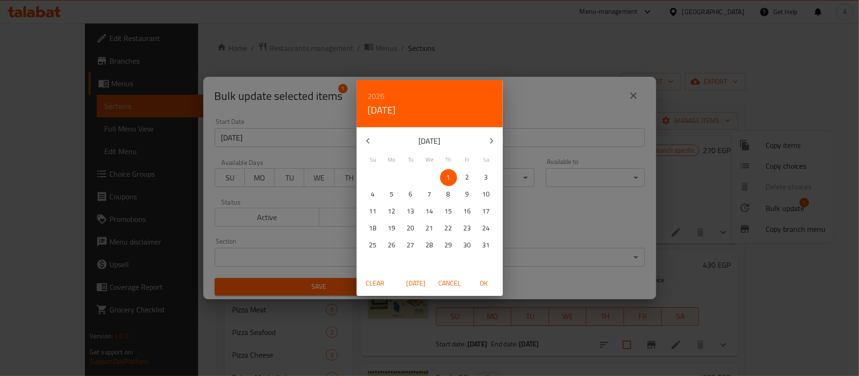
type input "[DATE]"
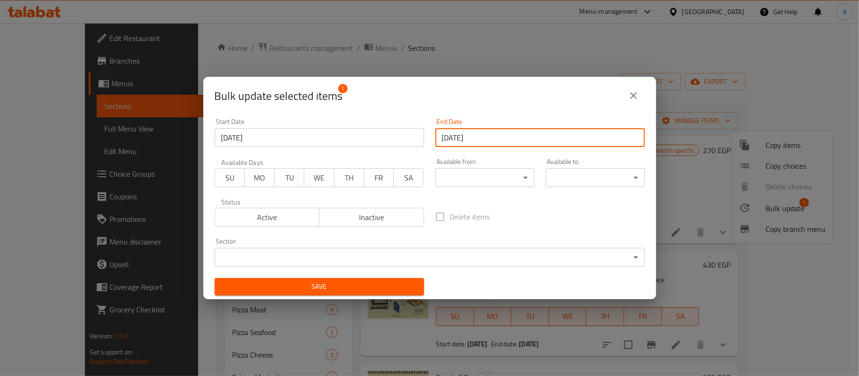
click at [539, 219] on div "Delete items" at bounding box center [539, 216] width 221 height 31
click at [376, 293] on button "Save" at bounding box center [319, 286] width 209 height 17
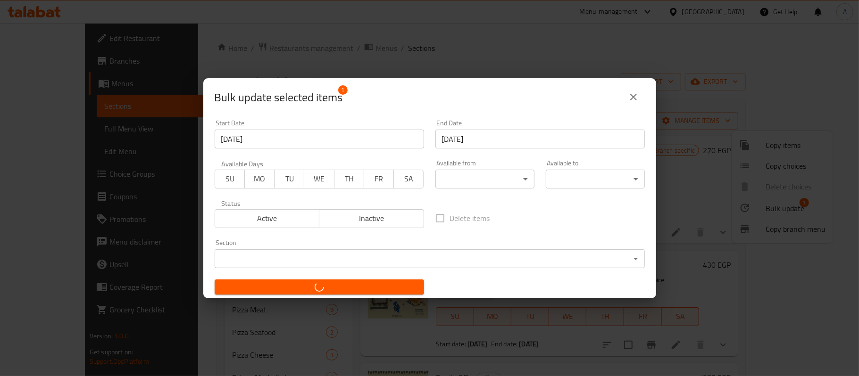
checkbox input "false"
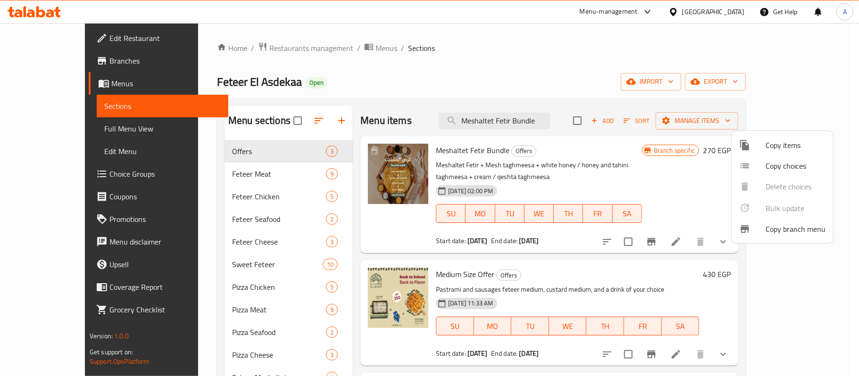
click at [537, 231] on div at bounding box center [429, 188] width 859 height 376
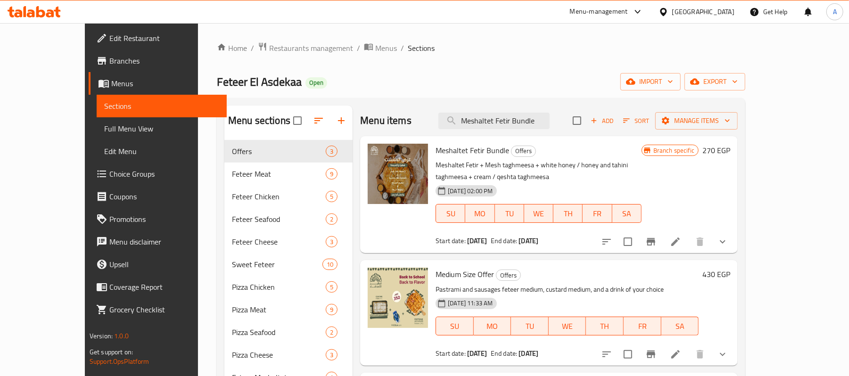
click at [536, 235] on b "[DATE]" at bounding box center [529, 241] width 20 height 12
click at [410, 225] on div at bounding box center [398, 194] width 68 height 109
click at [436, 235] on span "Start date:" at bounding box center [451, 241] width 30 height 12
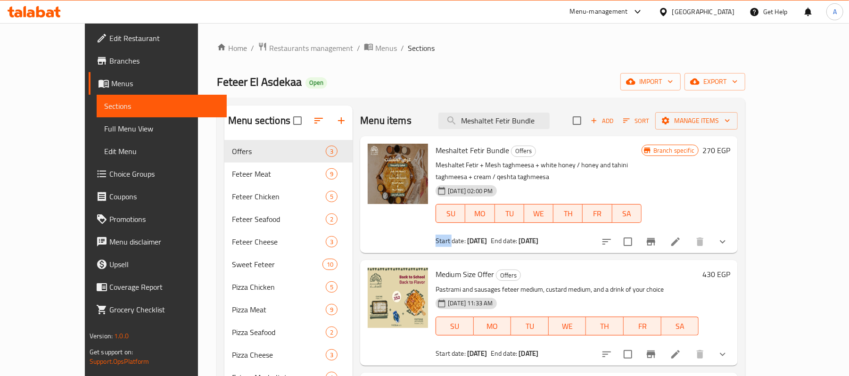
click at [436, 235] on span "Start date:" at bounding box center [451, 241] width 30 height 12
drag, startPoint x: 421, startPoint y: 227, endPoint x: 562, endPoint y: 231, distance: 142.0
click at [562, 236] on div "Start date: [DATE] End date: [DATE]" at bounding box center [539, 240] width 206 height 9
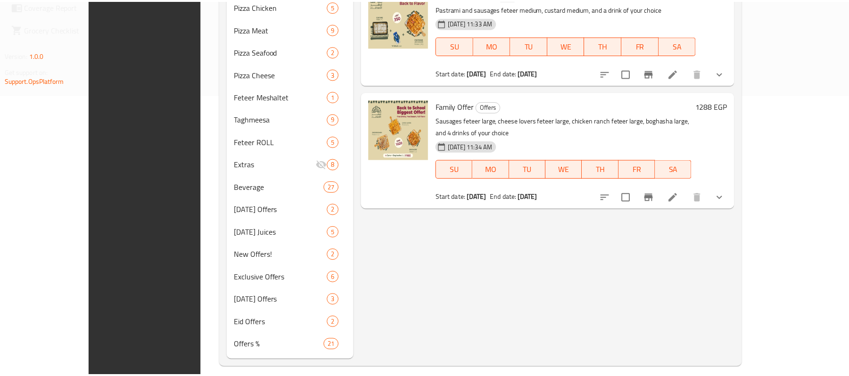
scroll to position [292, 0]
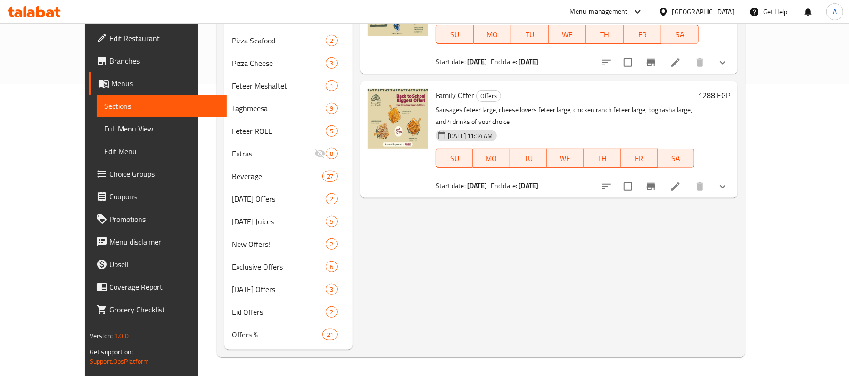
click at [432, 219] on div "Menu items Meshaltet Fetir Bundle Add Sort Manage items Meshaltet Fetir Bundle …" at bounding box center [545, 82] width 385 height 536
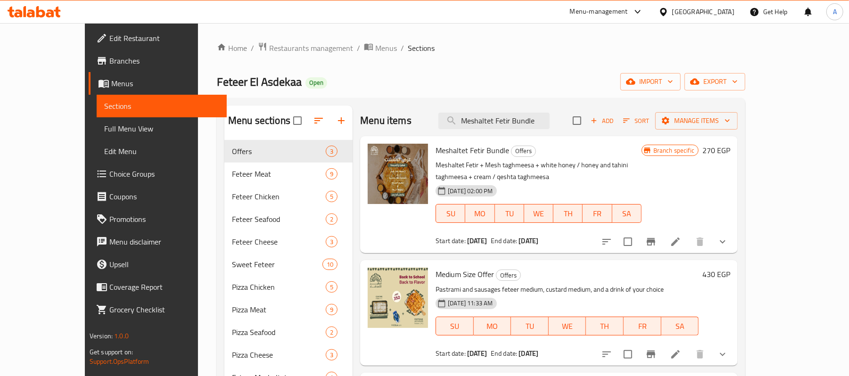
click at [461, 151] on span "Meshaltet Fetir Bundle" at bounding box center [473, 150] width 74 height 14
copy h6 "Meshaltet Fetir Bundle"
click at [89, 66] on link "Branches" at bounding box center [158, 61] width 138 height 23
